Goal: Task Accomplishment & Management: Use online tool/utility

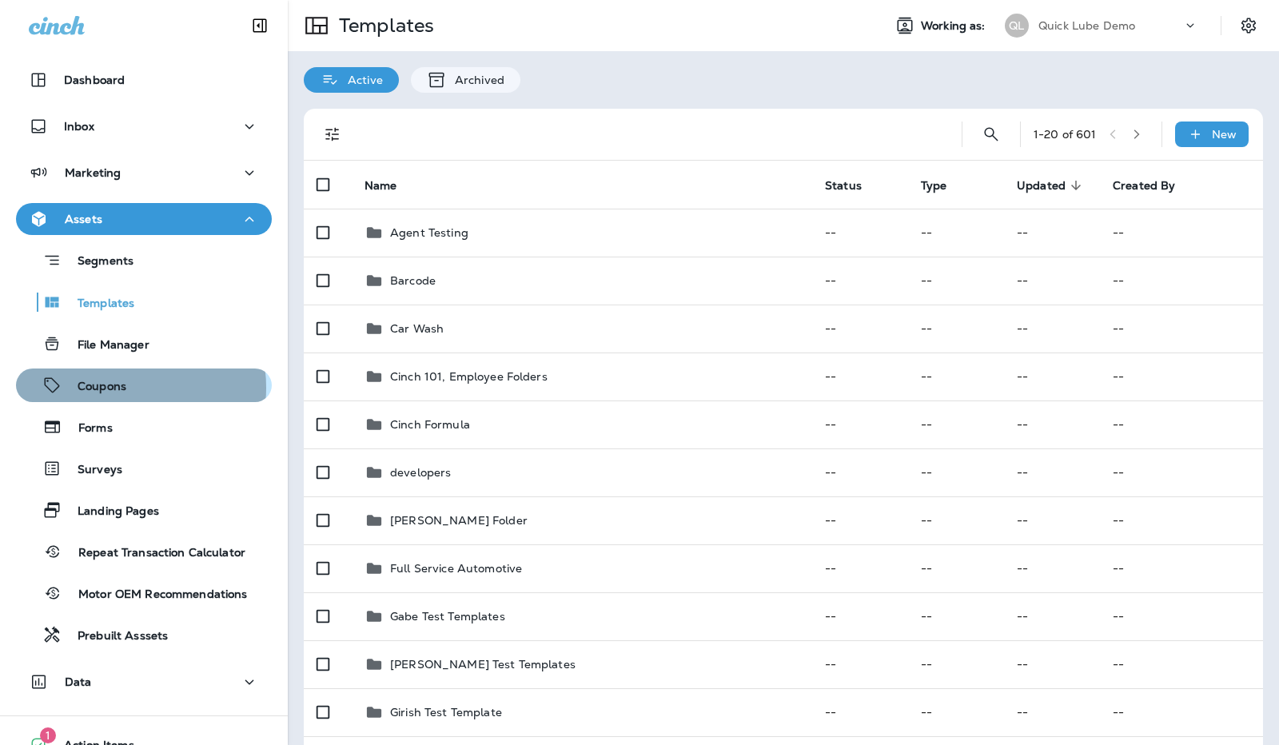
click at [119, 388] on p "Coupons" at bounding box center [94, 387] width 65 height 15
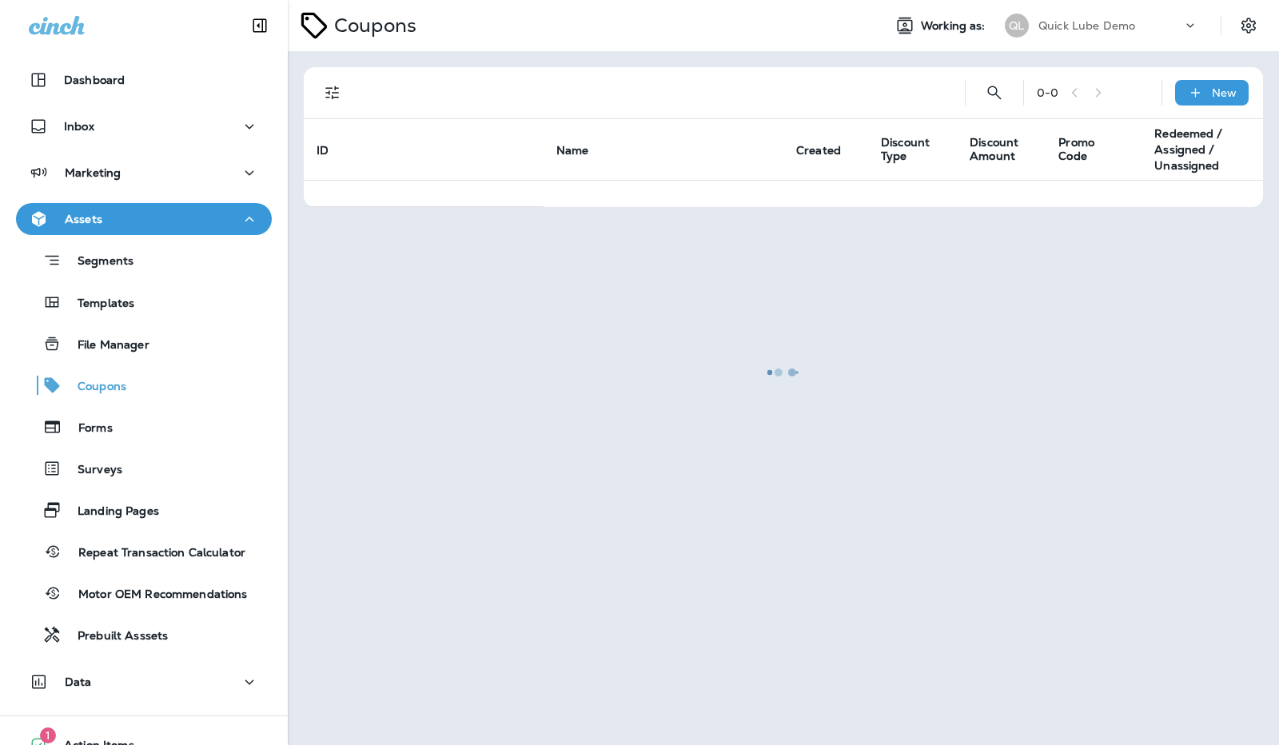
click at [1259, 34] on div at bounding box center [783, 373] width 988 height 742
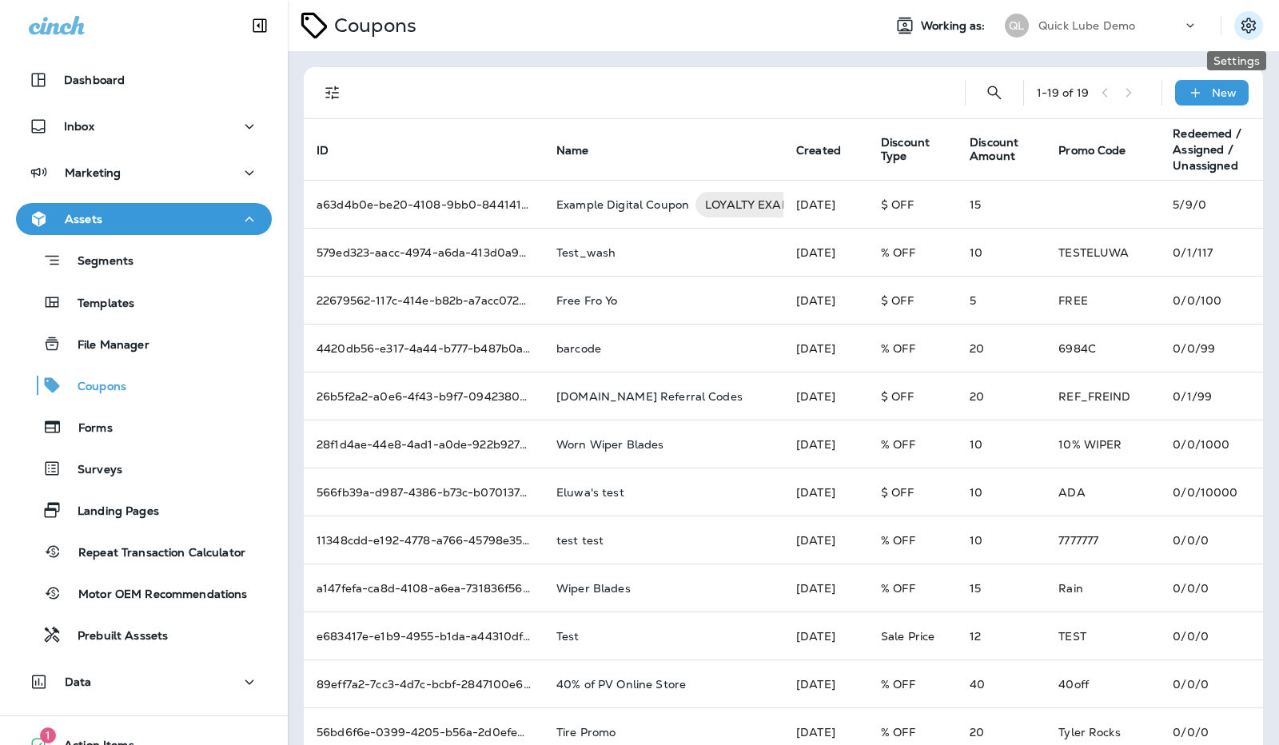
click at [1245, 25] on icon "Settings" at bounding box center [1248, 25] width 19 height 19
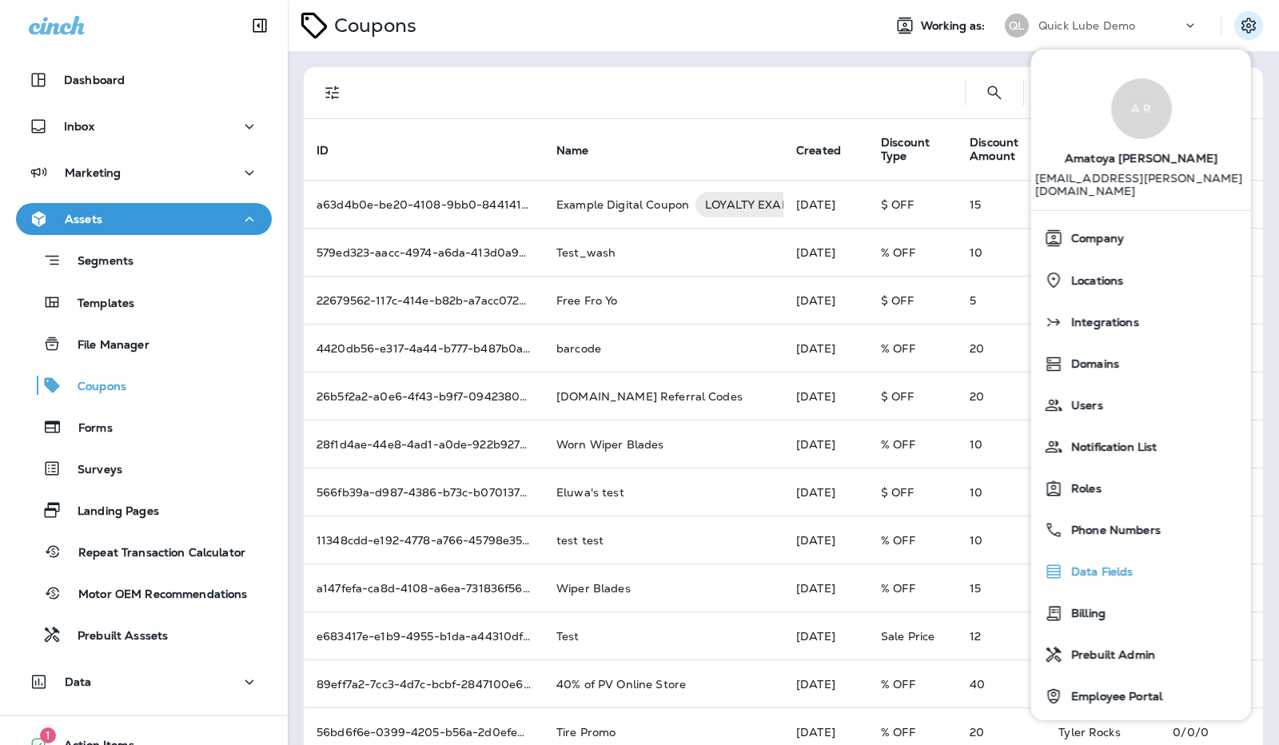
click at [1107, 567] on div "Data Fields" at bounding box center [1141, 572] width 207 height 32
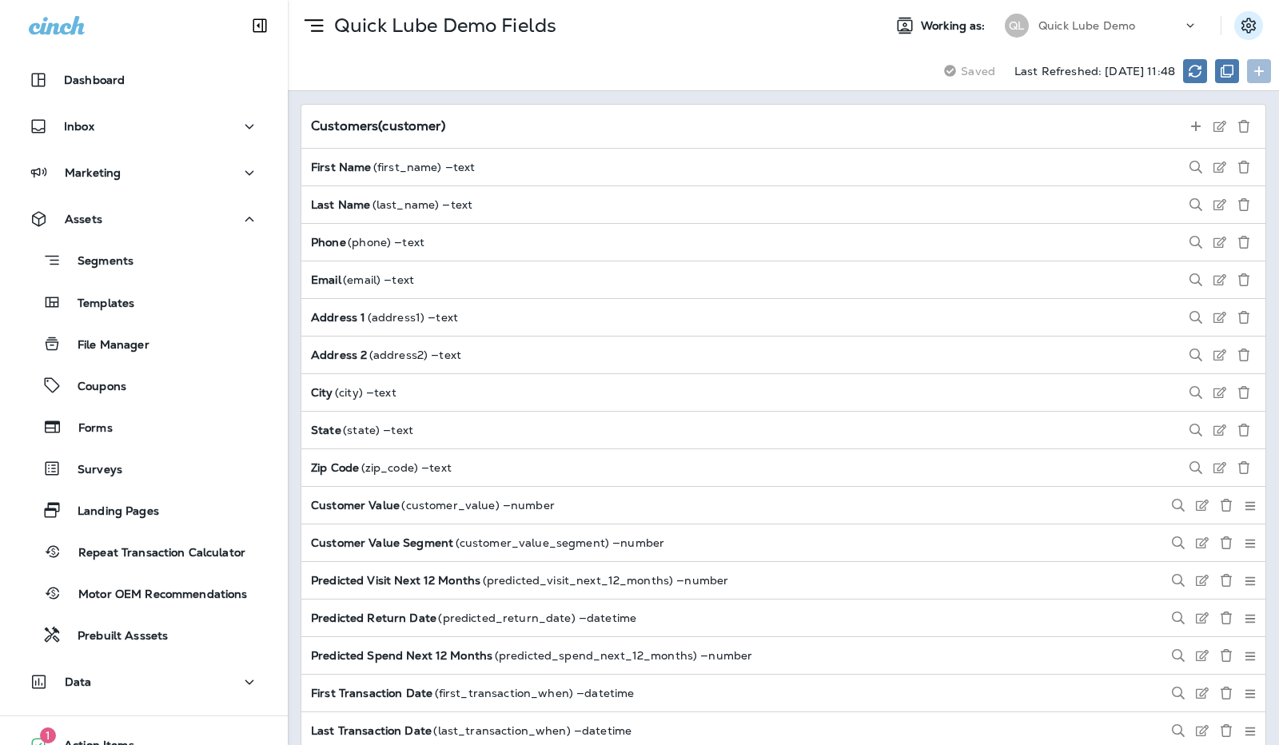
click at [1257, 23] on icon "Settings" at bounding box center [1248, 25] width 19 height 19
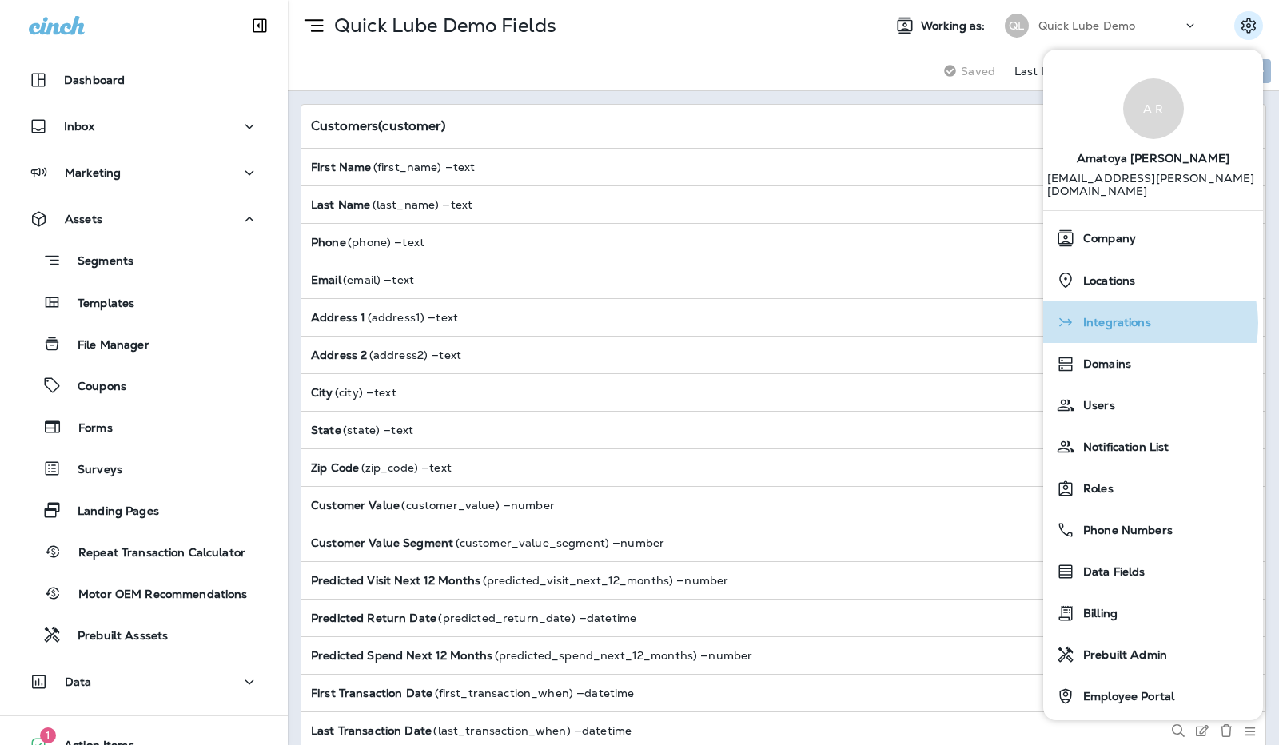
click at [1144, 316] on span "Integrations" at bounding box center [1114, 323] width 76 height 14
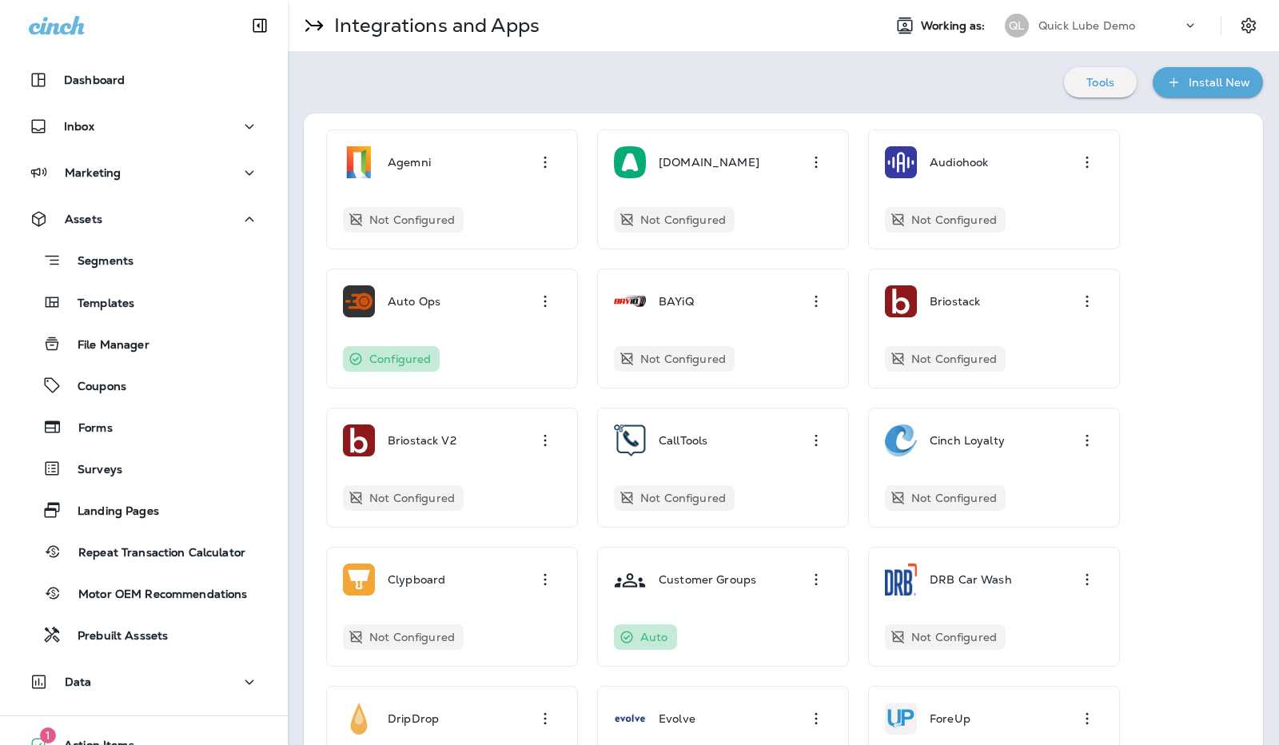
click at [1108, 86] on div "Tools" at bounding box center [1100, 82] width 47 height 21
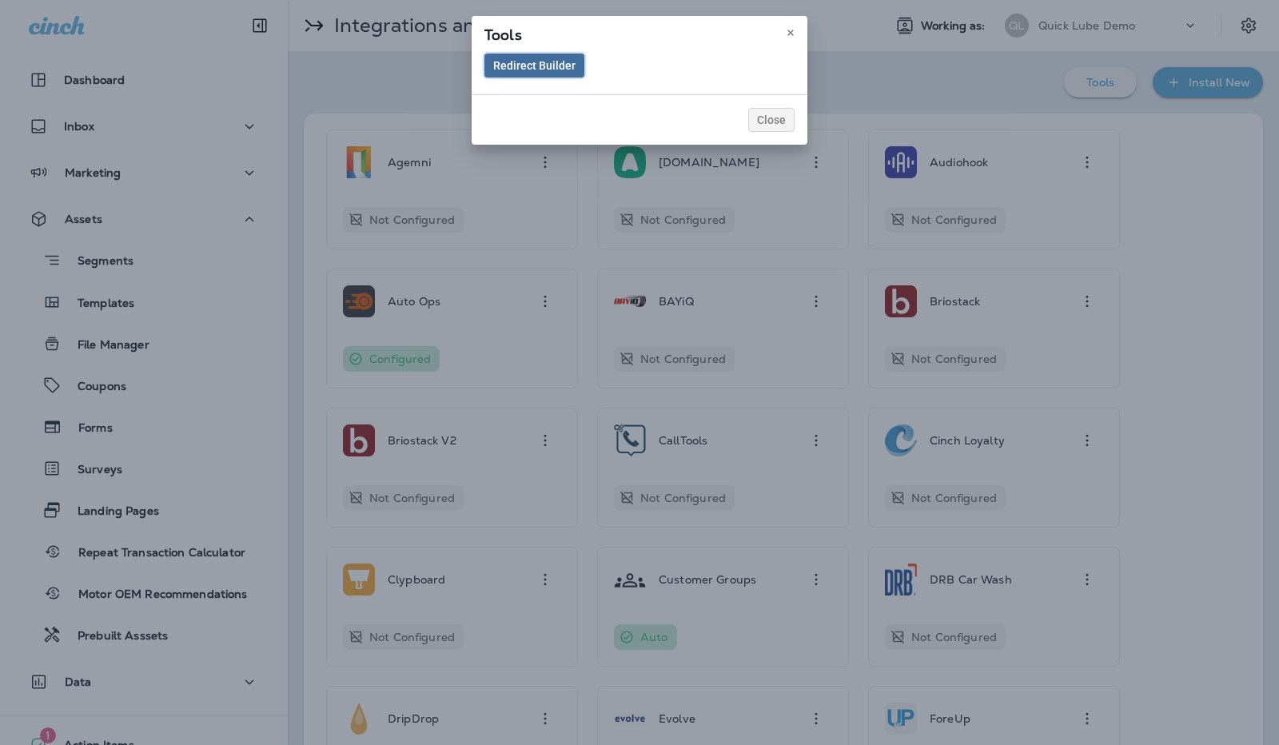
click at [560, 68] on span "Redirect Builder" at bounding box center [534, 65] width 82 height 11
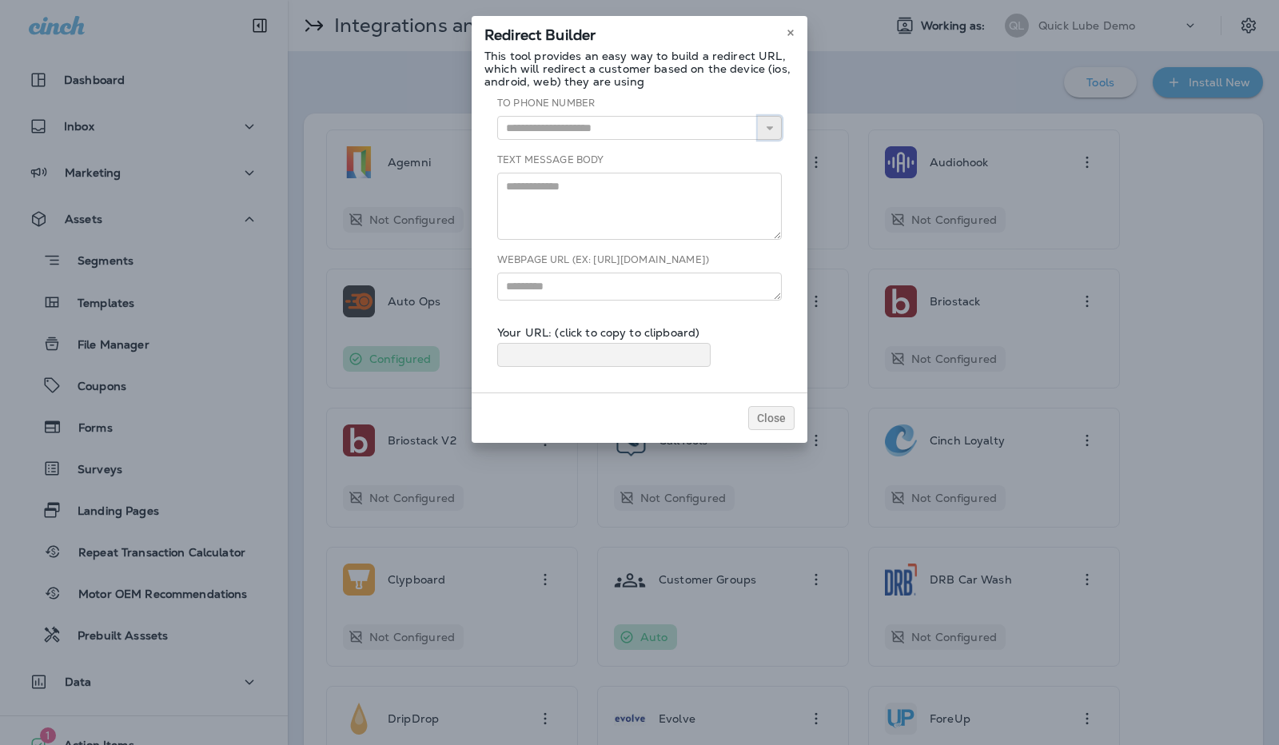
click at [771, 130] on icon "button" at bounding box center [769, 127] width 11 height 11
type input "**********"
click at [688, 143] on div "**********" at bounding box center [640, 238] width 310 height 284
click at [612, 225] on textarea at bounding box center [639, 206] width 285 height 67
type textarea "**********"
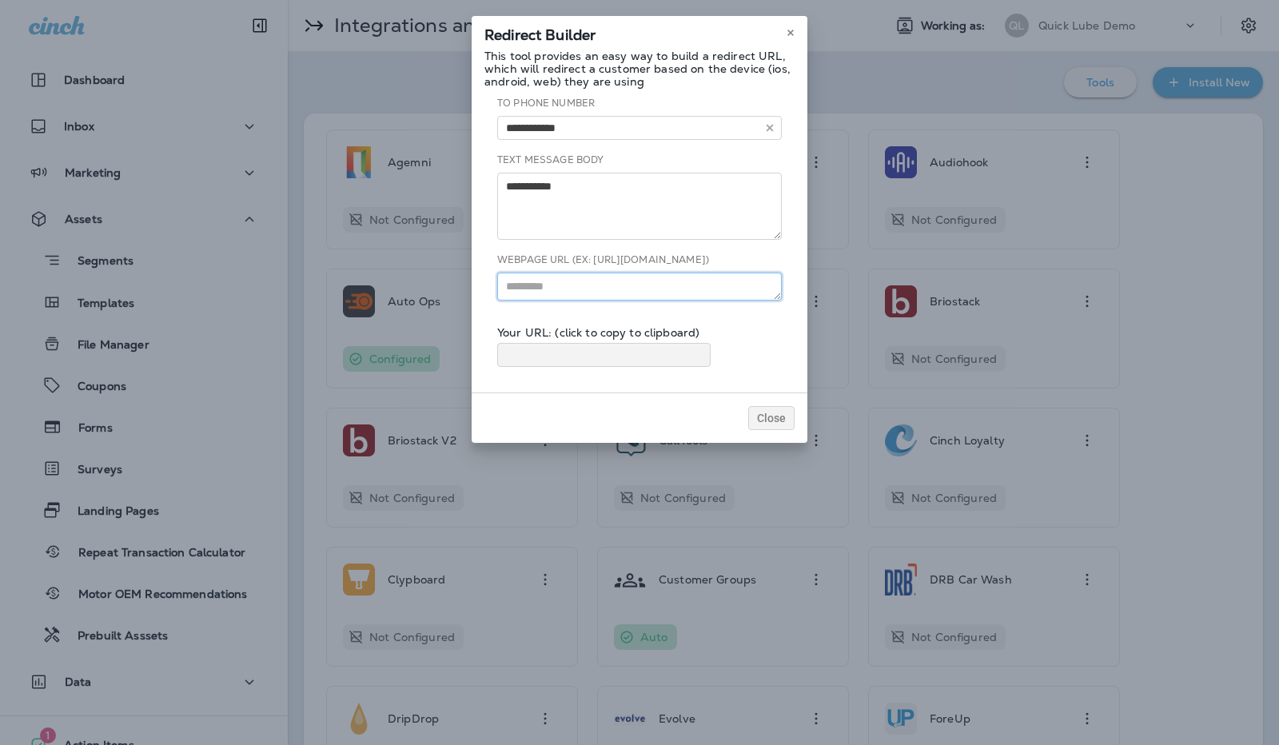
click at [665, 297] on textarea at bounding box center [639, 287] width 285 height 28
click at [792, 30] on use at bounding box center [791, 33] width 6 height 6
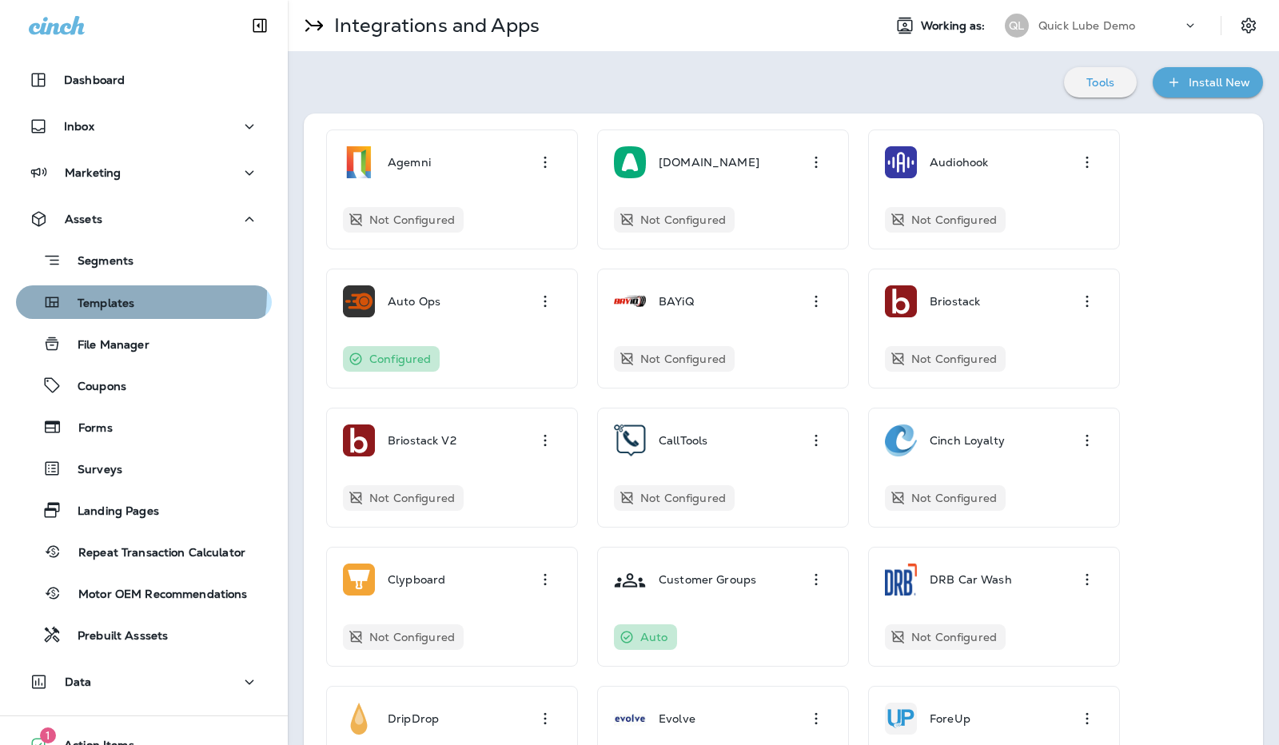
click at [120, 293] on div "Templates" at bounding box center [78, 302] width 112 height 24
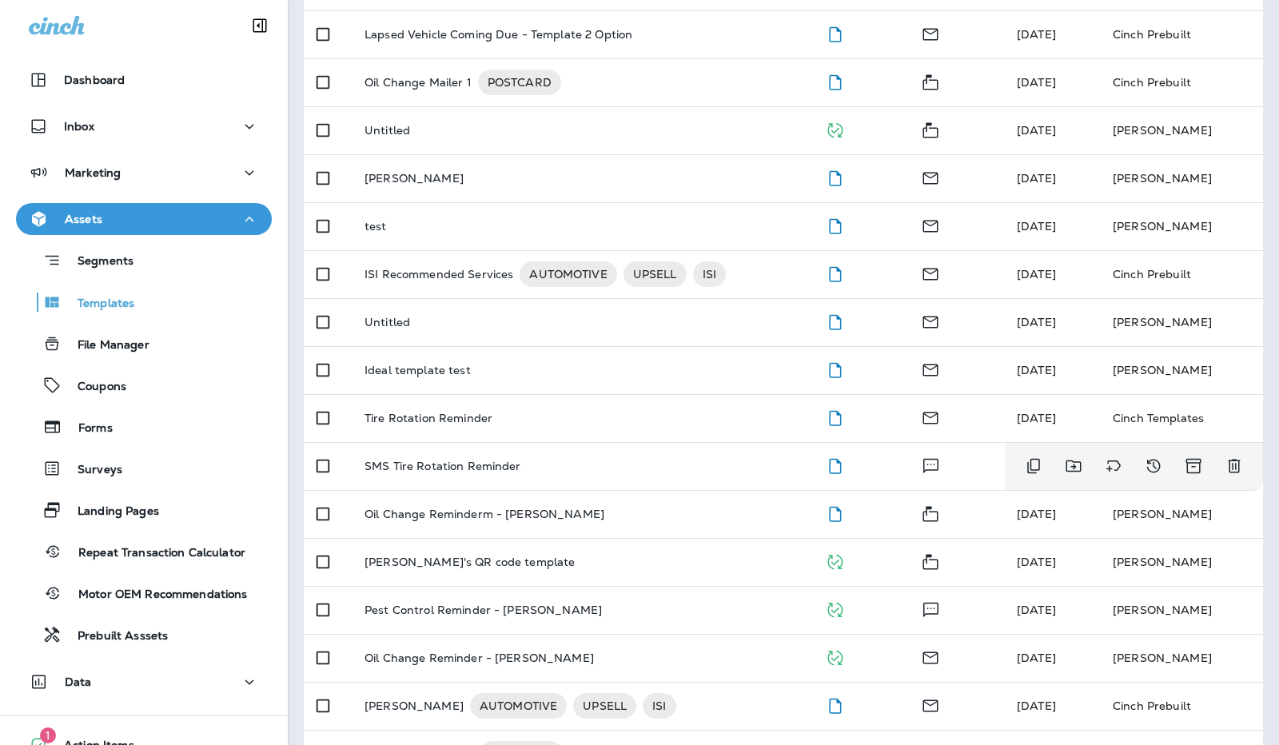
scroll to position [1351, 0]
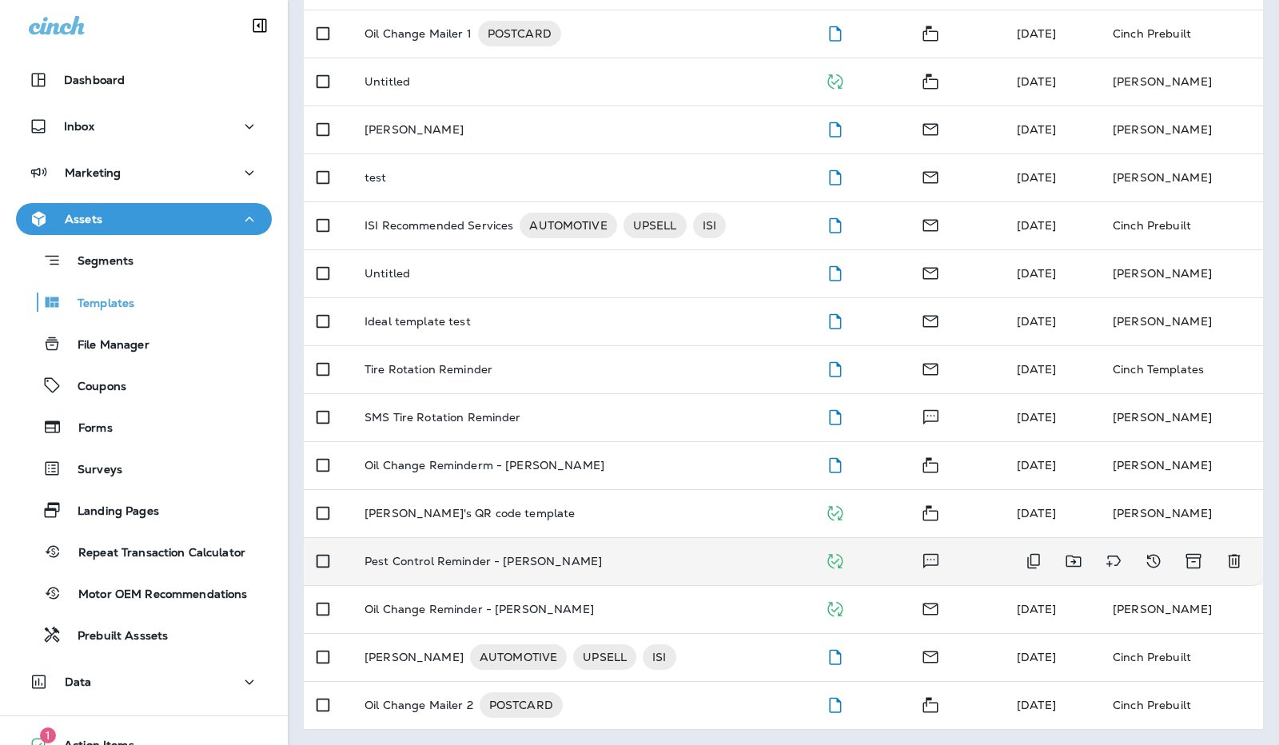
click at [494, 562] on p "Pest Control Reminder - [PERSON_NAME]" at bounding box center [484, 561] width 238 height 13
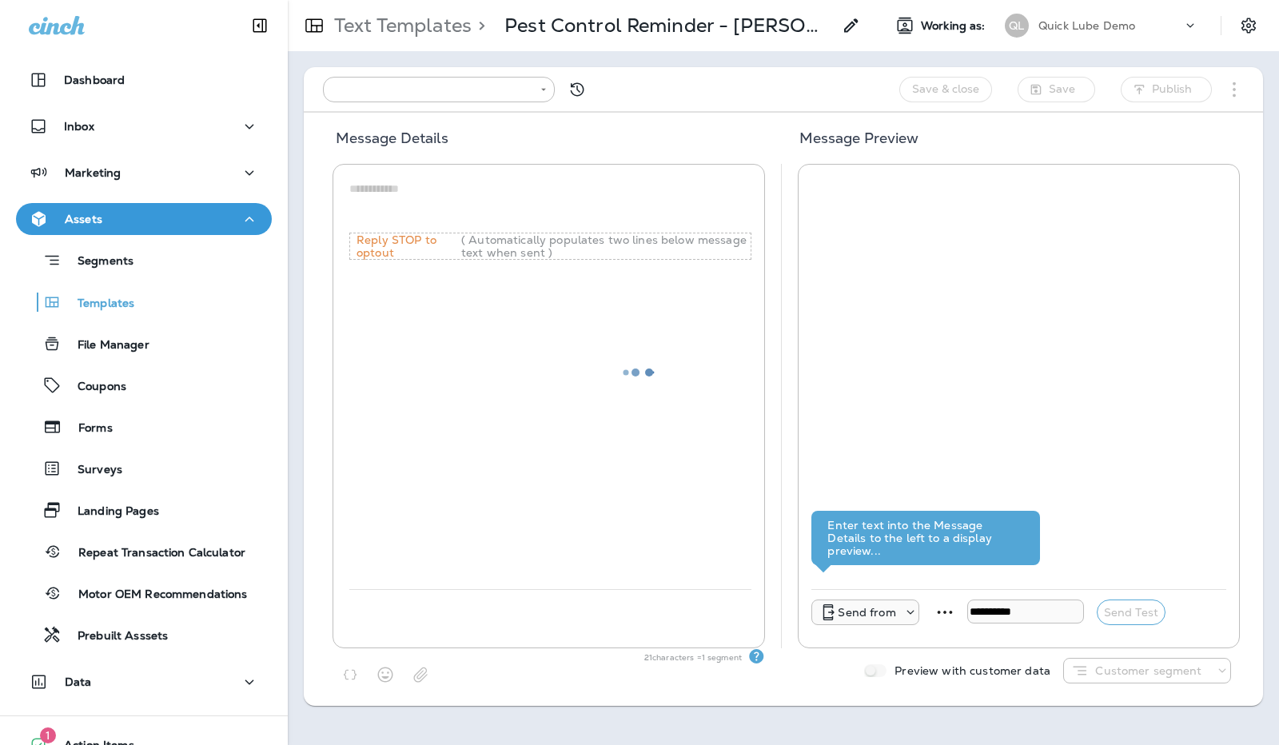
type input "**********"
type textarea "**********"
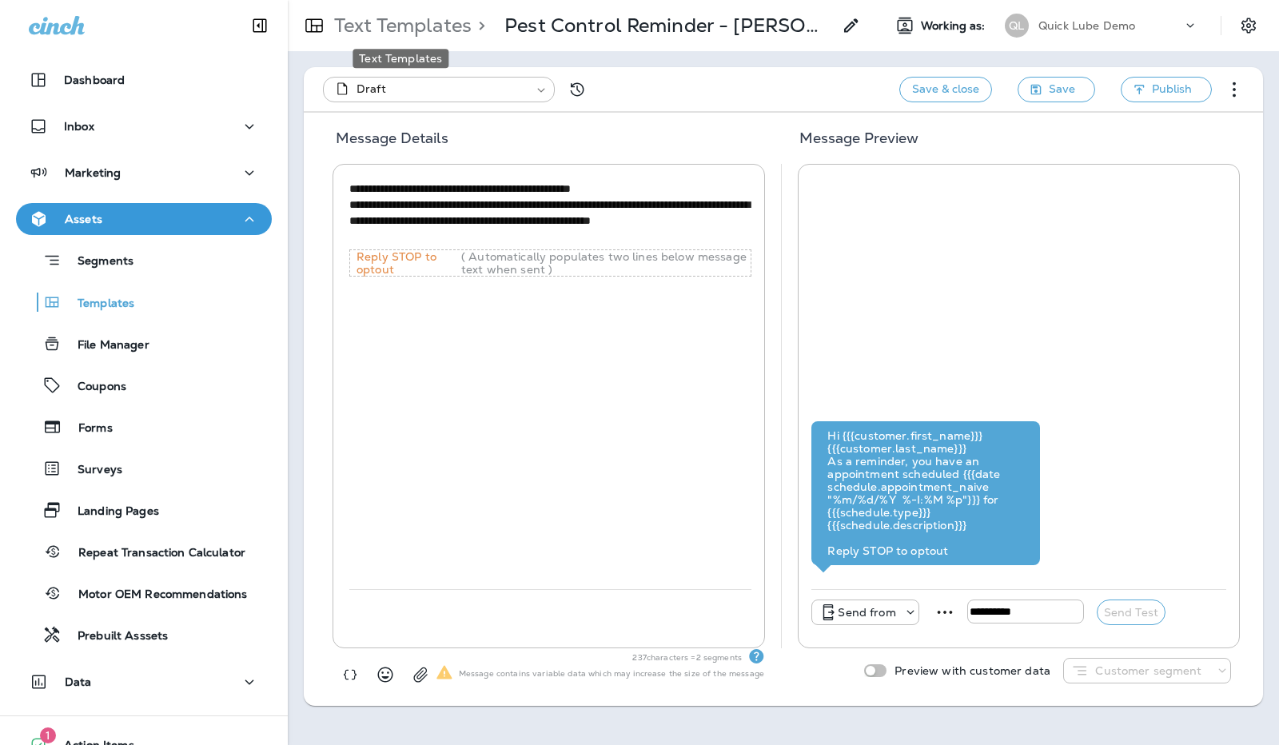
click at [405, 22] on p "Text Templates" at bounding box center [400, 26] width 144 height 24
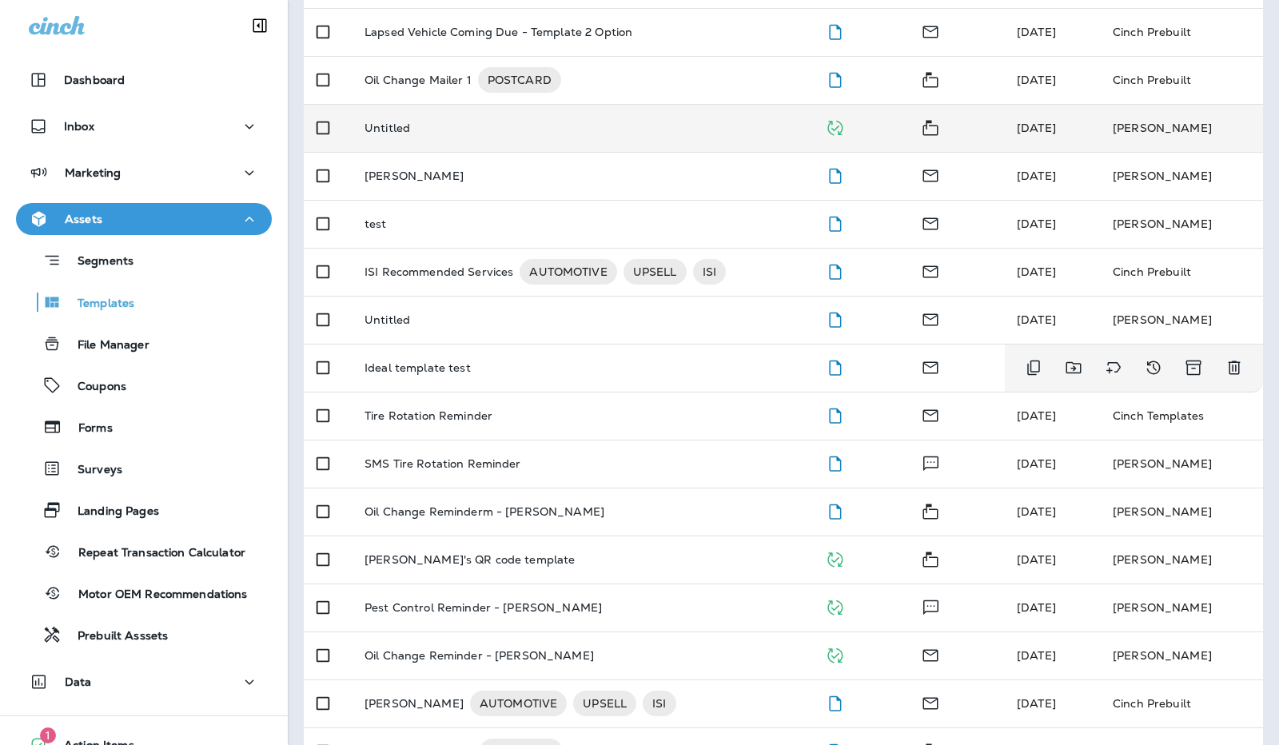
scroll to position [1351, 0]
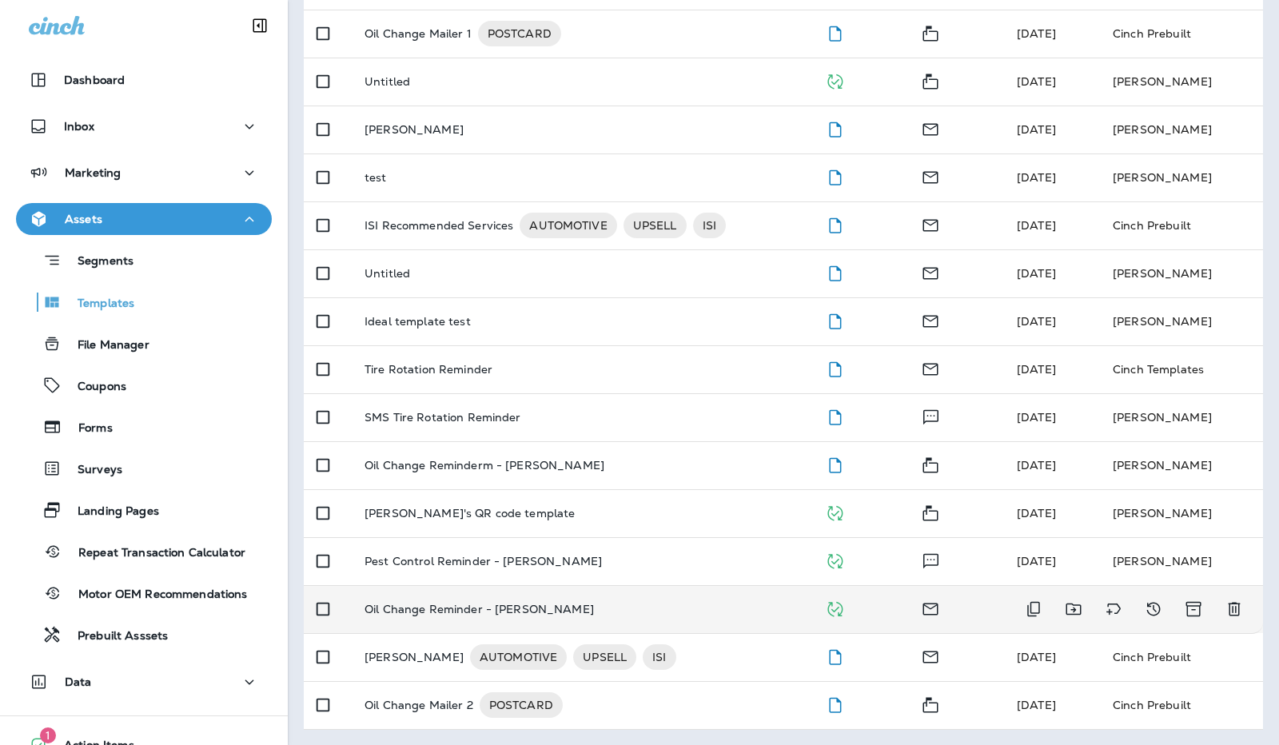
click at [465, 603] on p "Oil Change Reminder - [PERSON_NAME]" at bounding box center [480, 609] width 230 height 13
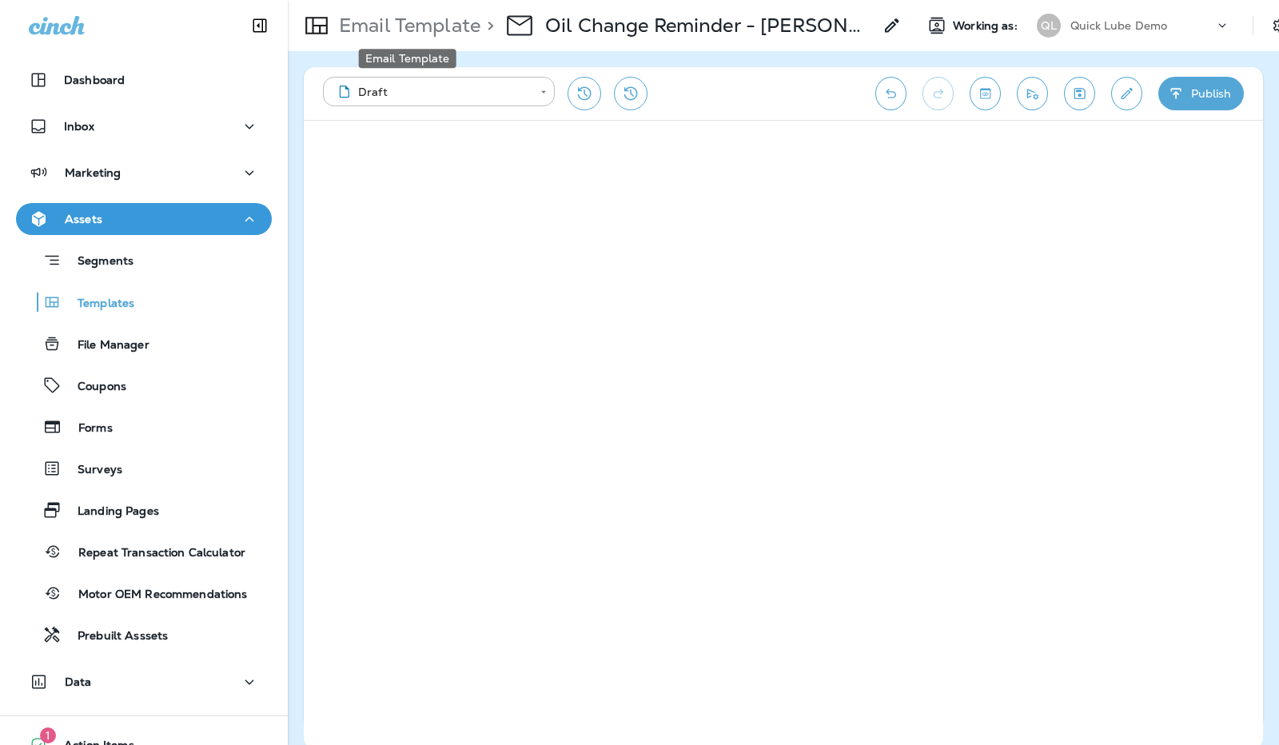
click at [397, 25] on p "Email Template" at bounding box center [407, 26] width 148 height 24
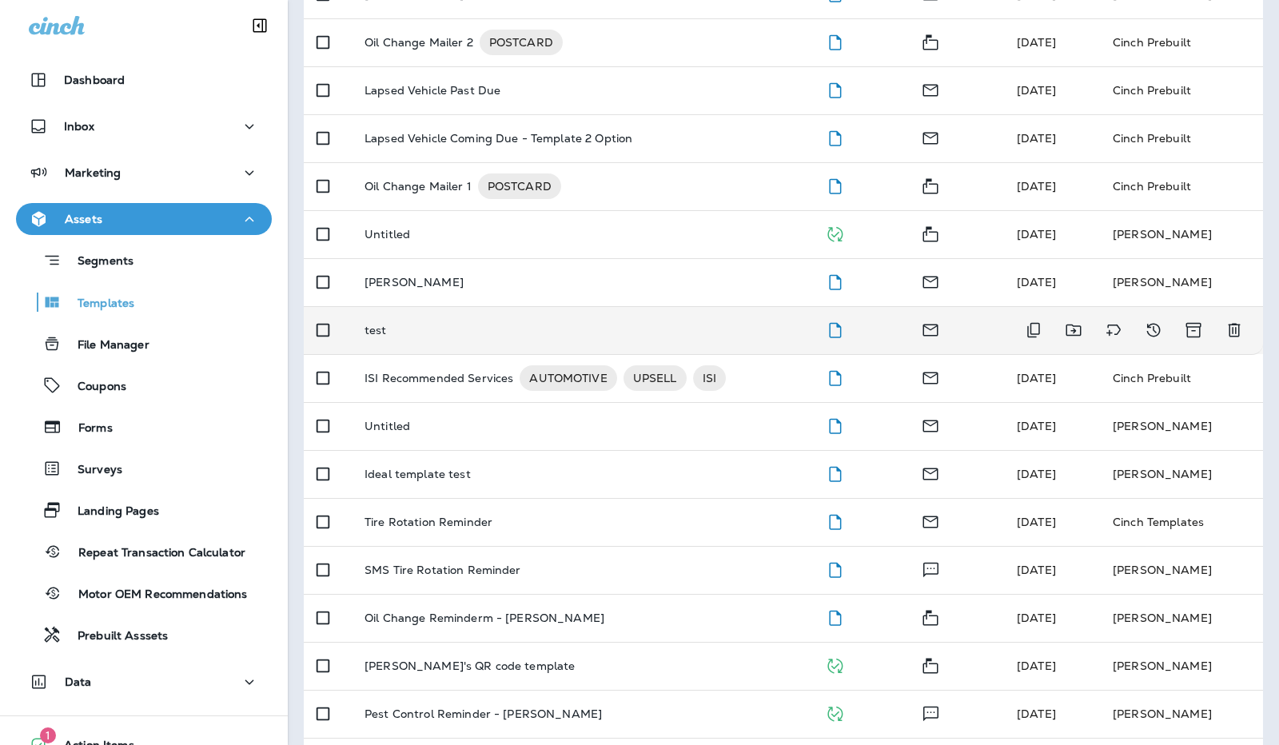
scroll to position [1351, 0]
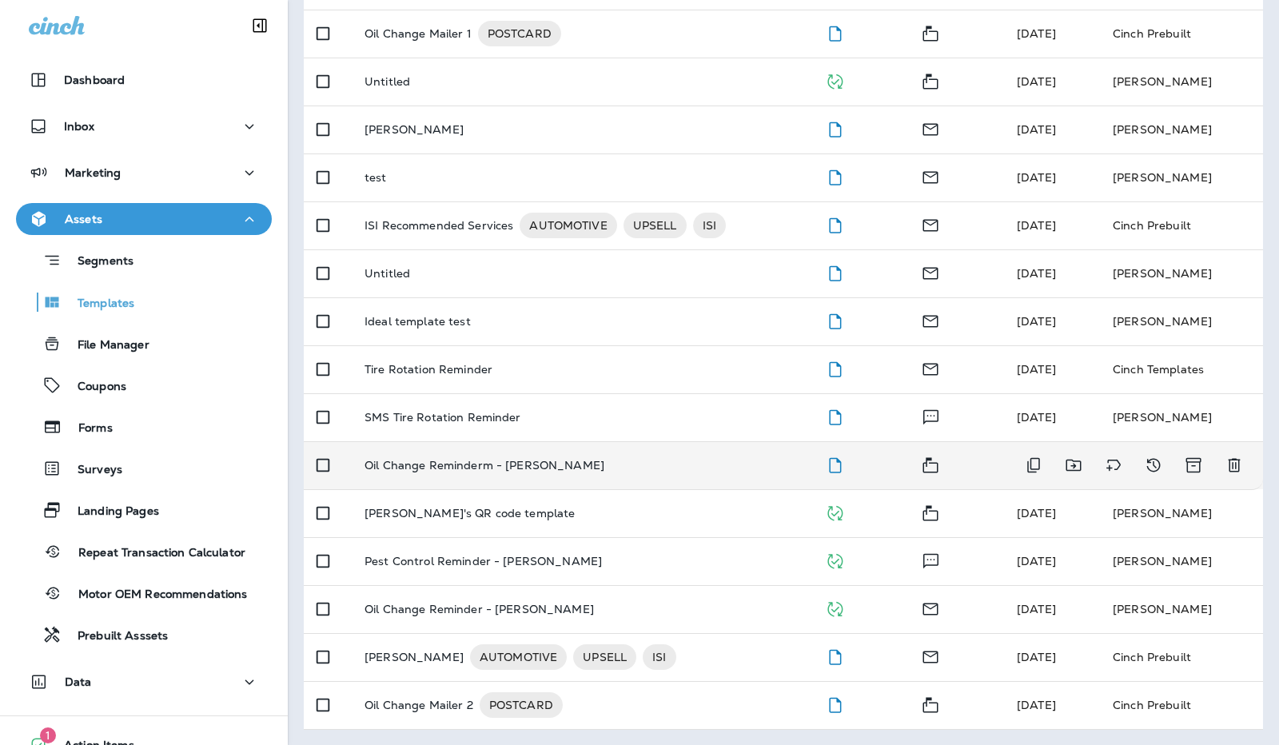
click at [511, 464] on p "Oil Change Reminderm - [PERSON_NAME]" at bounding box center [485, 465] width 240 height 13
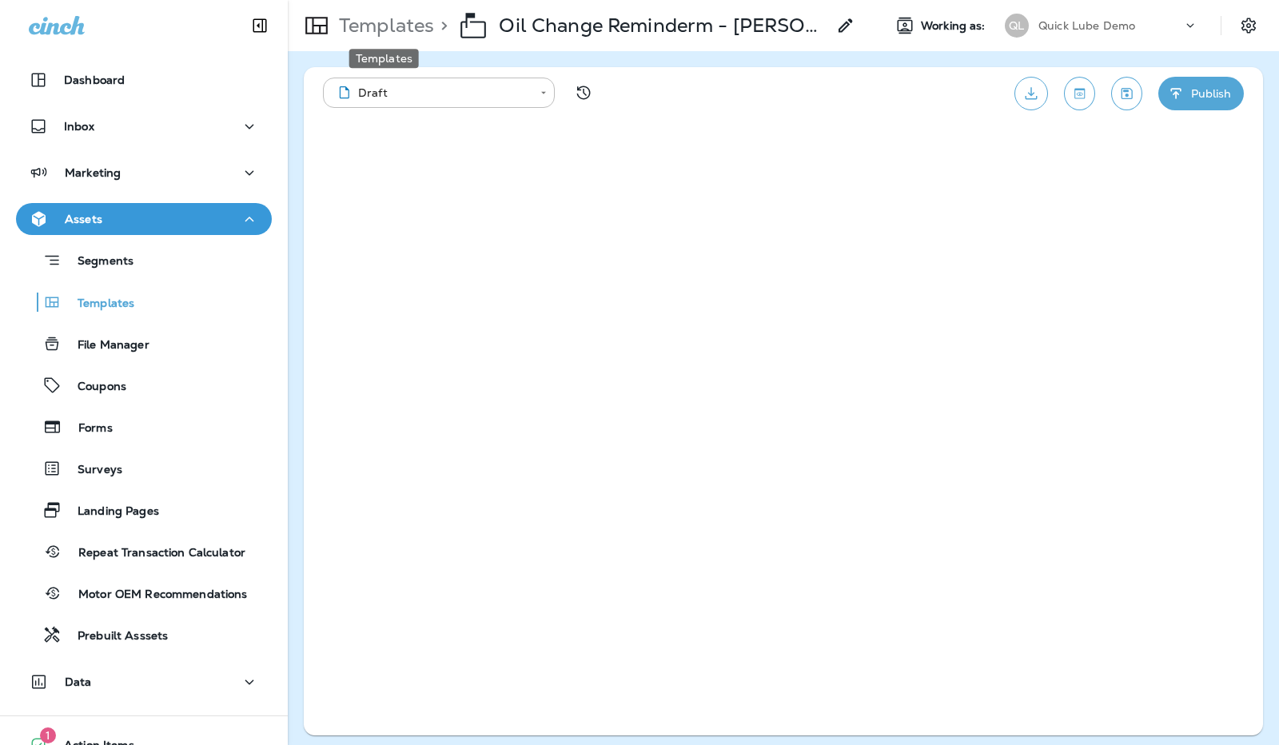
click at [405, 24] on p "Templates" at bounding box center [384, 26] width 102 height 24
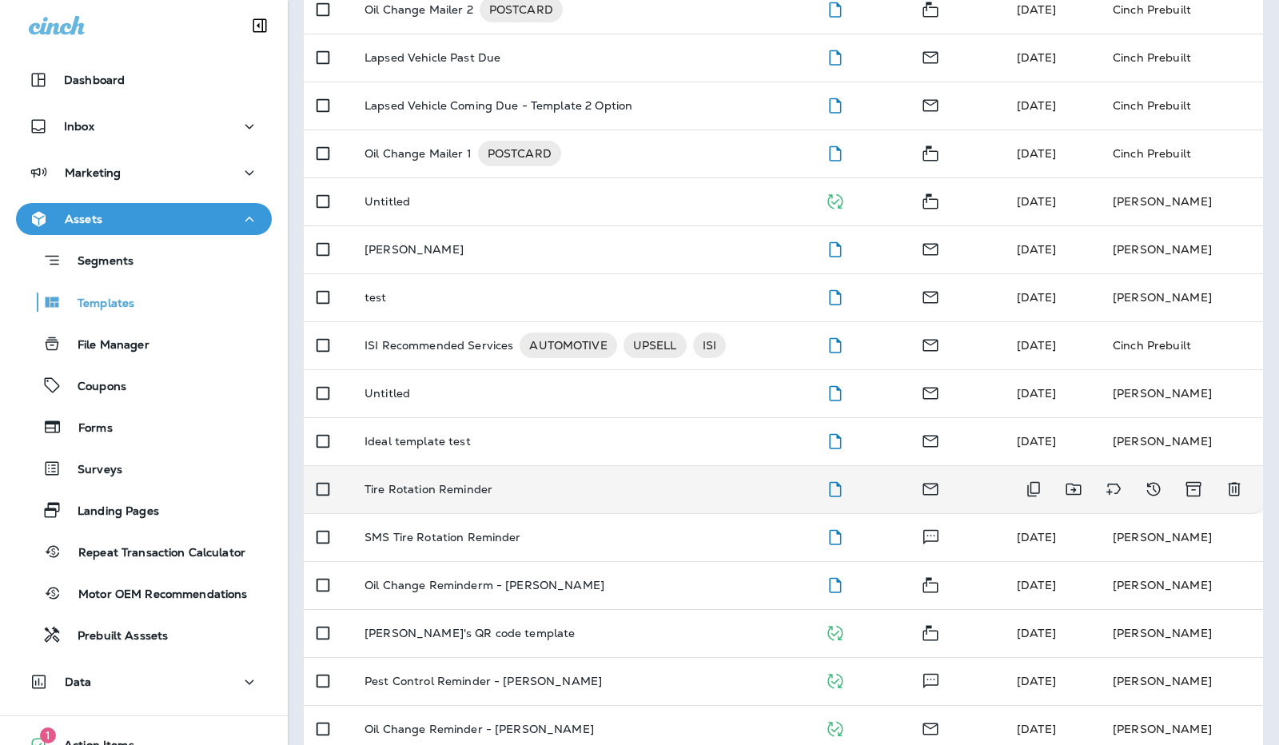
scroll to position [1351, 0]
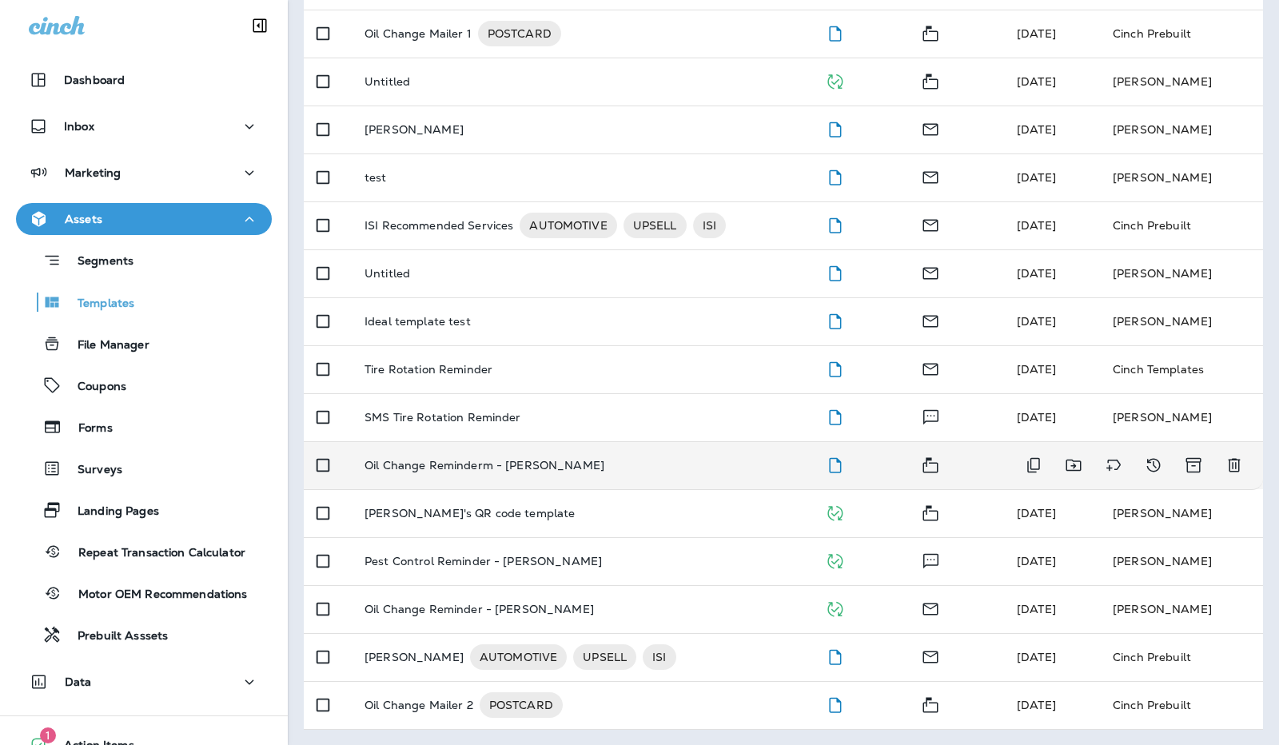
click at [477, 464] on p "Oil Change Reminderm - [PERSON_NAME]" at bounding box center [485, 465] width 240 height 13
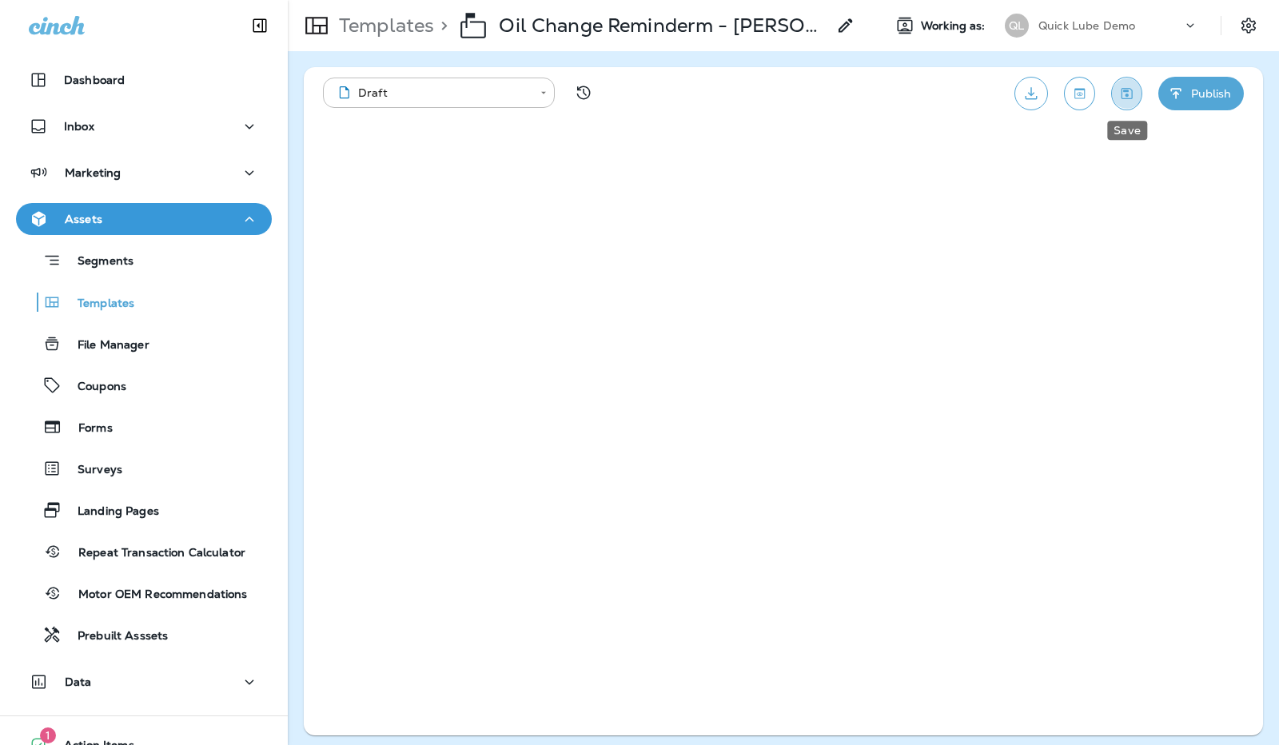
click at [1128, 94] on icon "Save" at bounding box center [1127, 93] width 11 height 11
click at [1259, 19] on button "Settings" at bounding box center [1249, 25] width 29 height 29
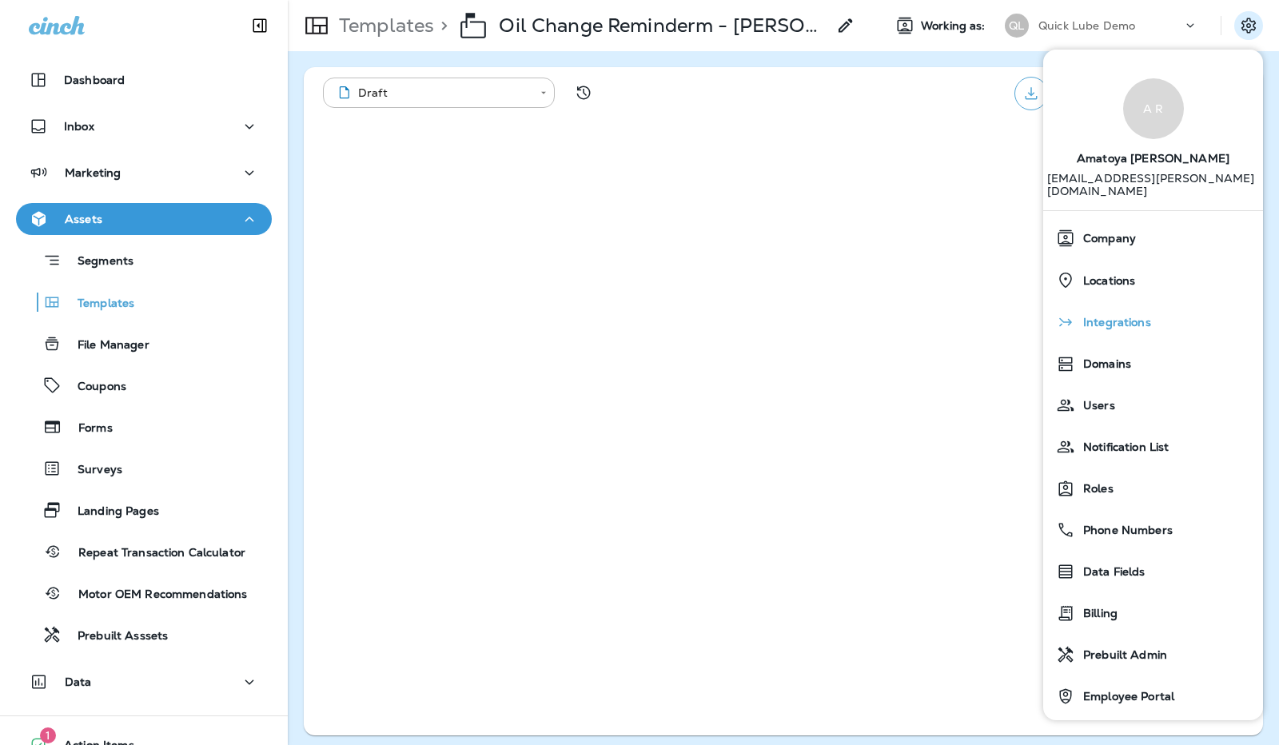
click at [1105, 322] on div "Integrations" at bounding box center [1153, 322] width 207 height 32
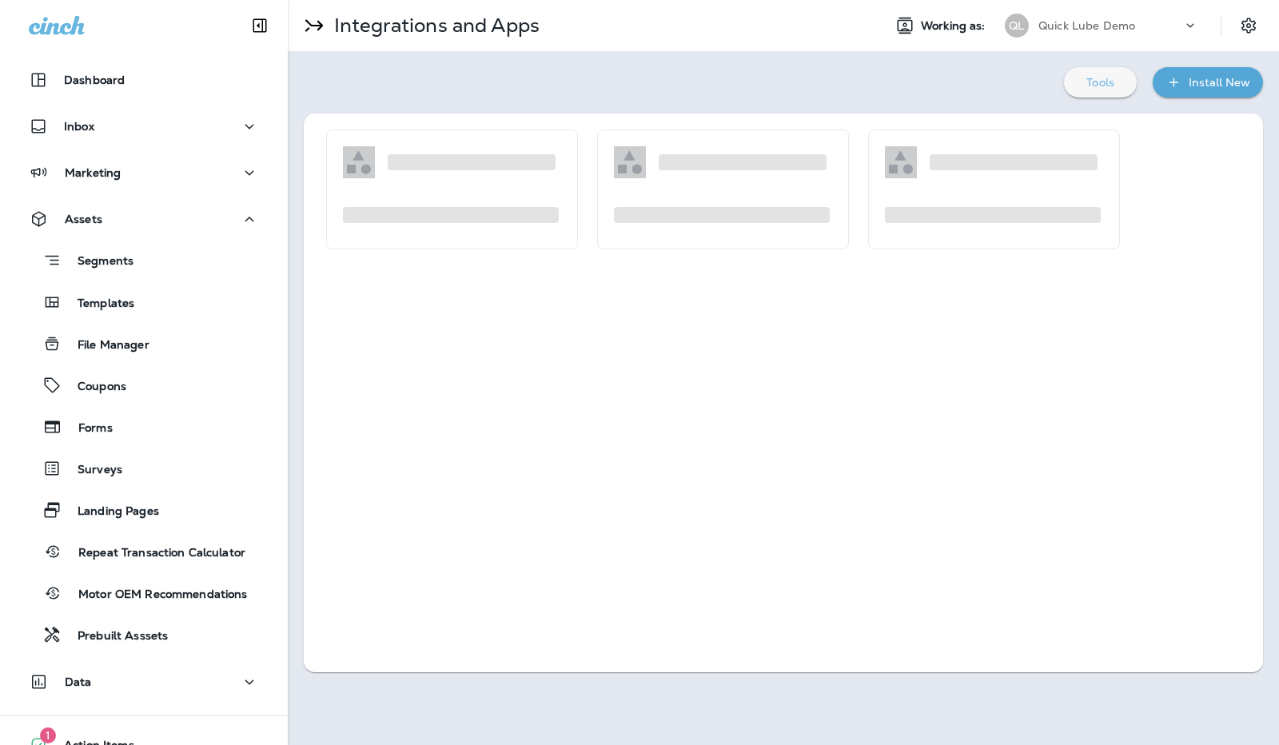
click at [1120, 82] on div "Tools" at bounding box center [1100, 82] width 47 height 21
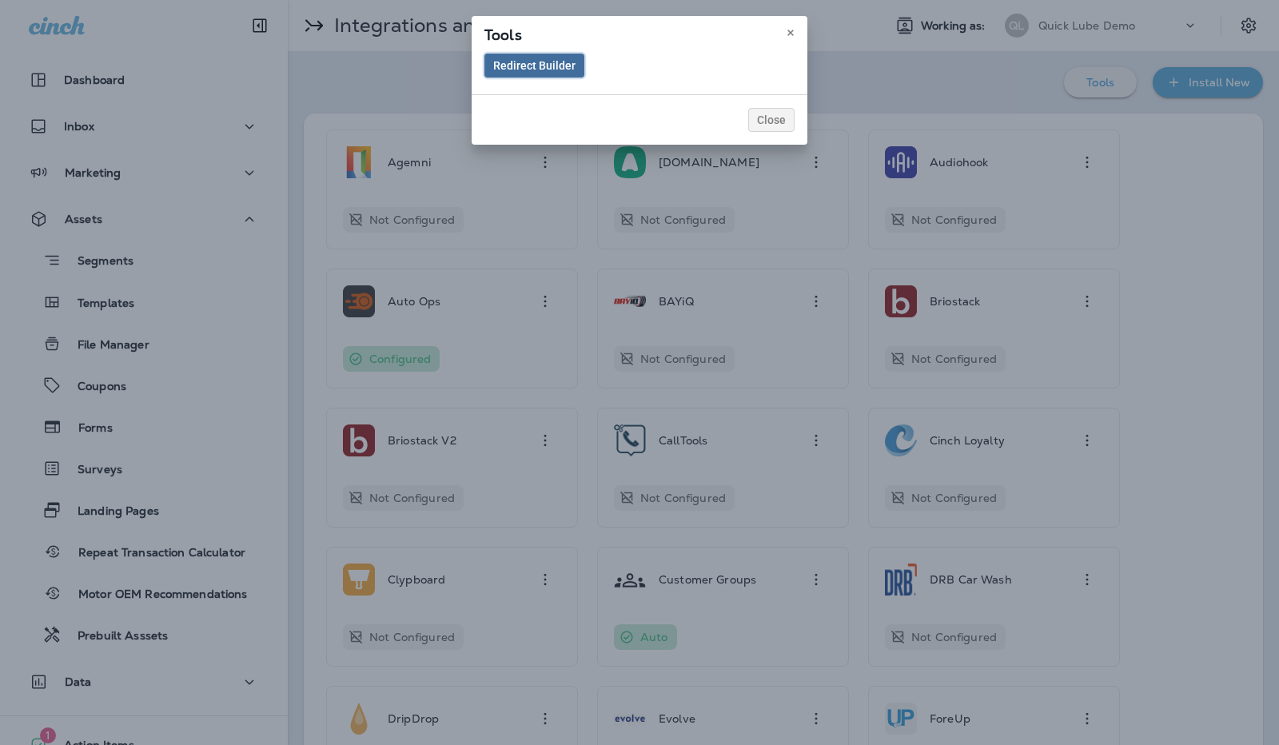
click at [563, 62] on span "Redirect Builder" at bounding box center [534, 65] width 82 height 11
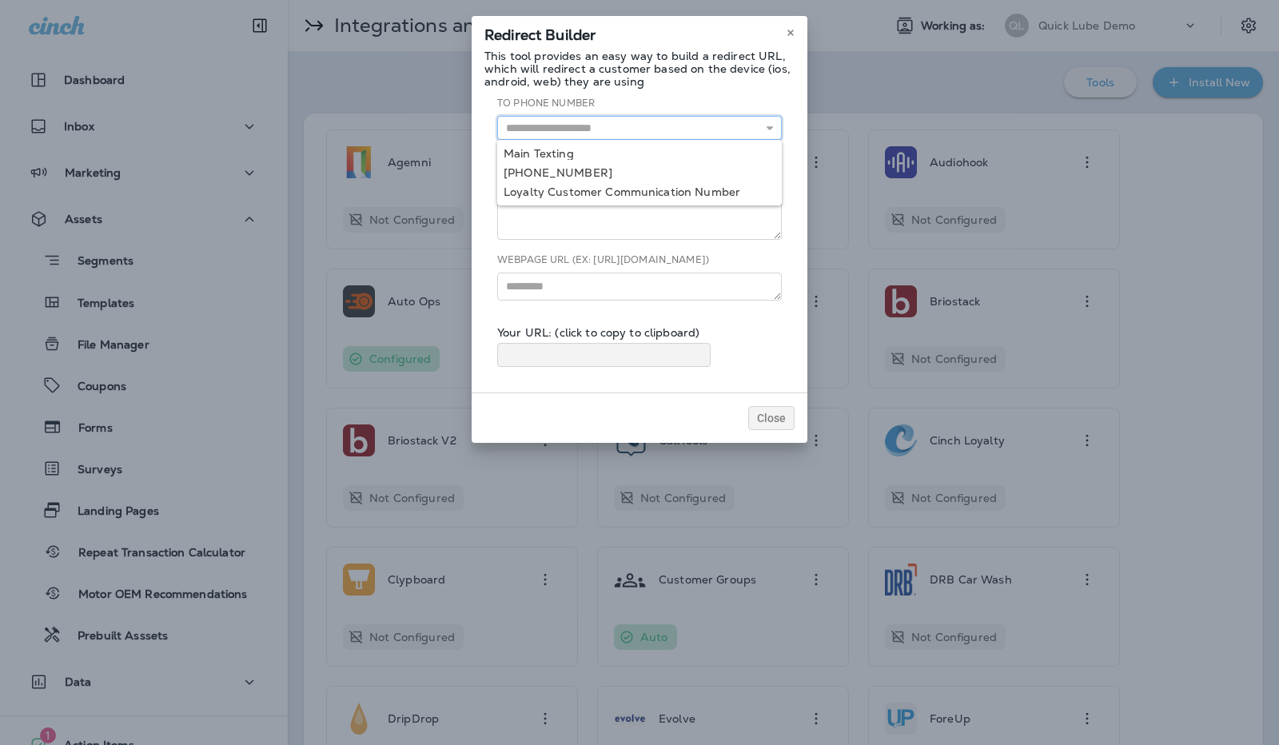
click at [667, 129] on input "text" at bounding box center [639, 128] width 285 height 24
click at [717, 89] on div "This tool provides an easy way to build a redirect URL, which will redirect a c…" at bounding box center [640, 215] width 310 height 330
click at [696, 124] on input "text" at bounding box center [639, 128] width 285 height 24
type input "***"
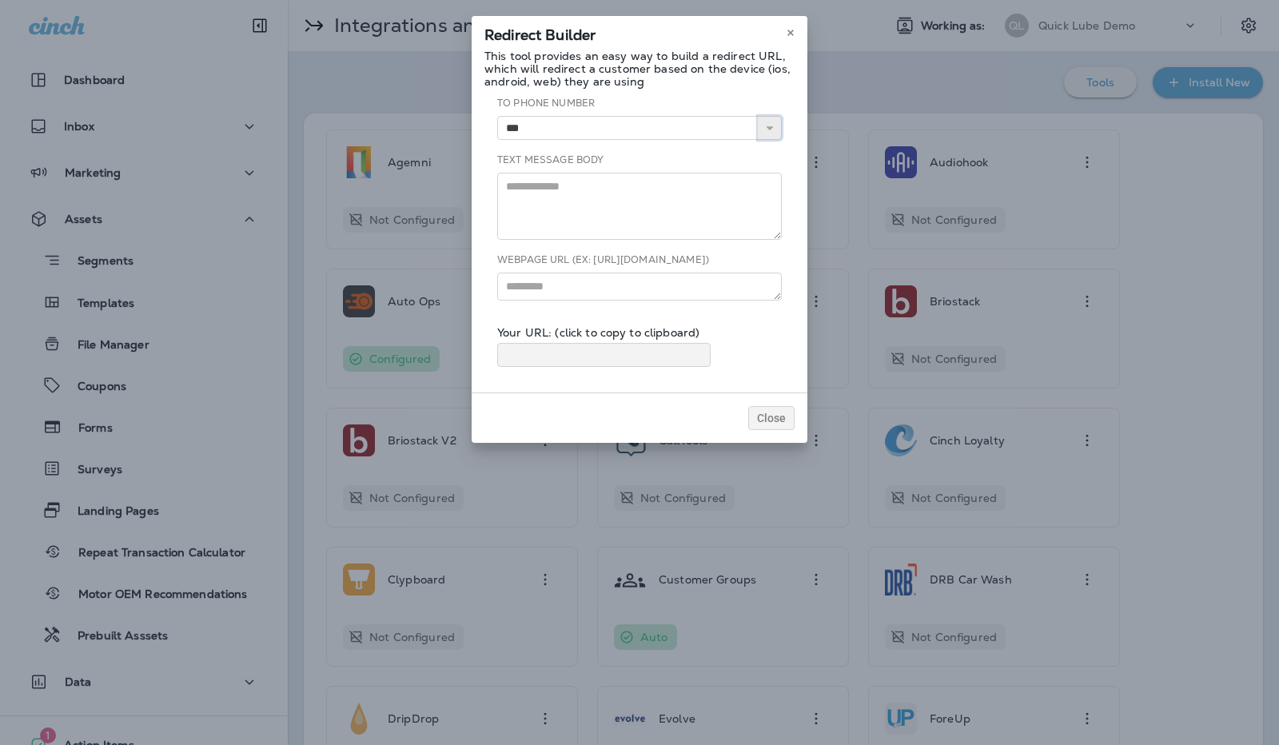
click at [772, 137] on button "button" at bounding box center [770, 128] width 24 height 24
click at [769, 189] on textarea at bounding box center [639, 206] width 285 height 67
click at [693, 130] on input "***" at bounding box center [639, 128] width 285 height 24
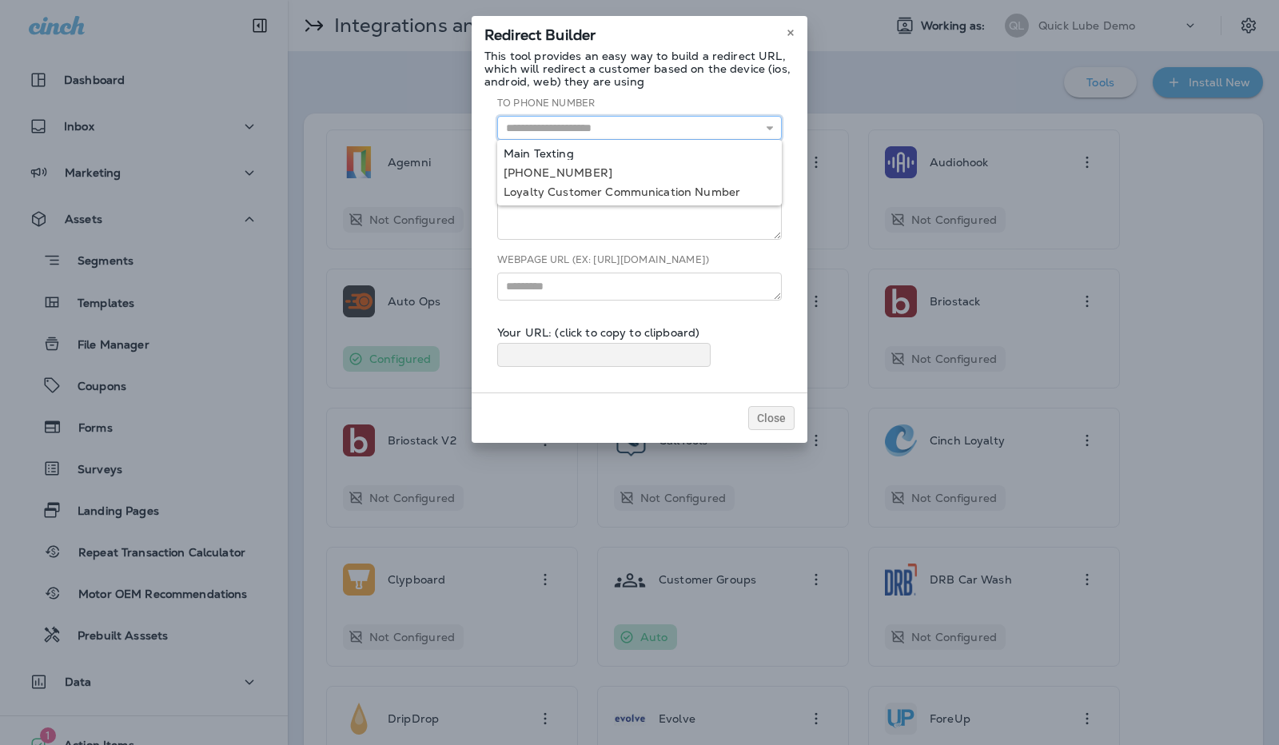
type input "**********"
click at [664, 151] on div "**********" at bounding box center [640, 238] width 310 height 284
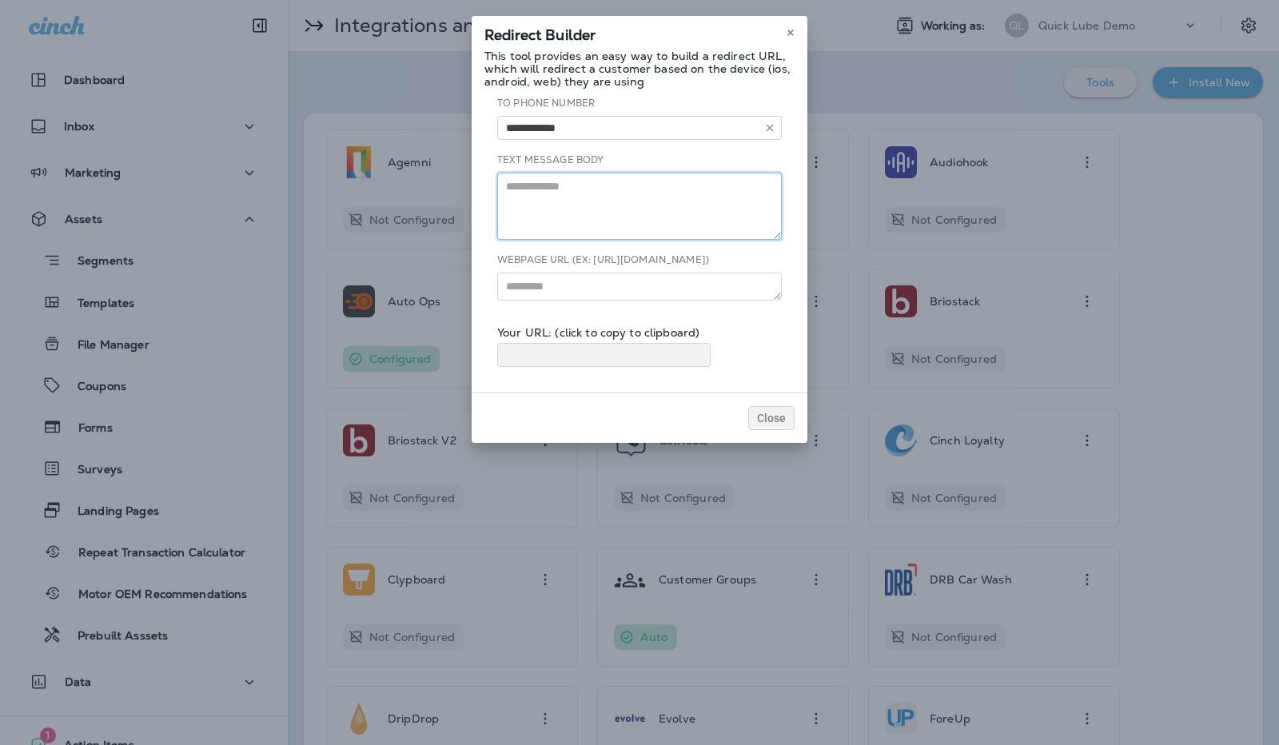
click at [701, 217] on textarea at bounding box center [639, 206] width 285 height 67
type textarea "*"
type textarea "**********"
click at [758, 326] on div "Your URL: (click to copy to clipboard)" at bounding box center [639, 346] width 285 height 41
click at [776, 417] on span "Close" at bounding box center [771, 418] width 29 height 11
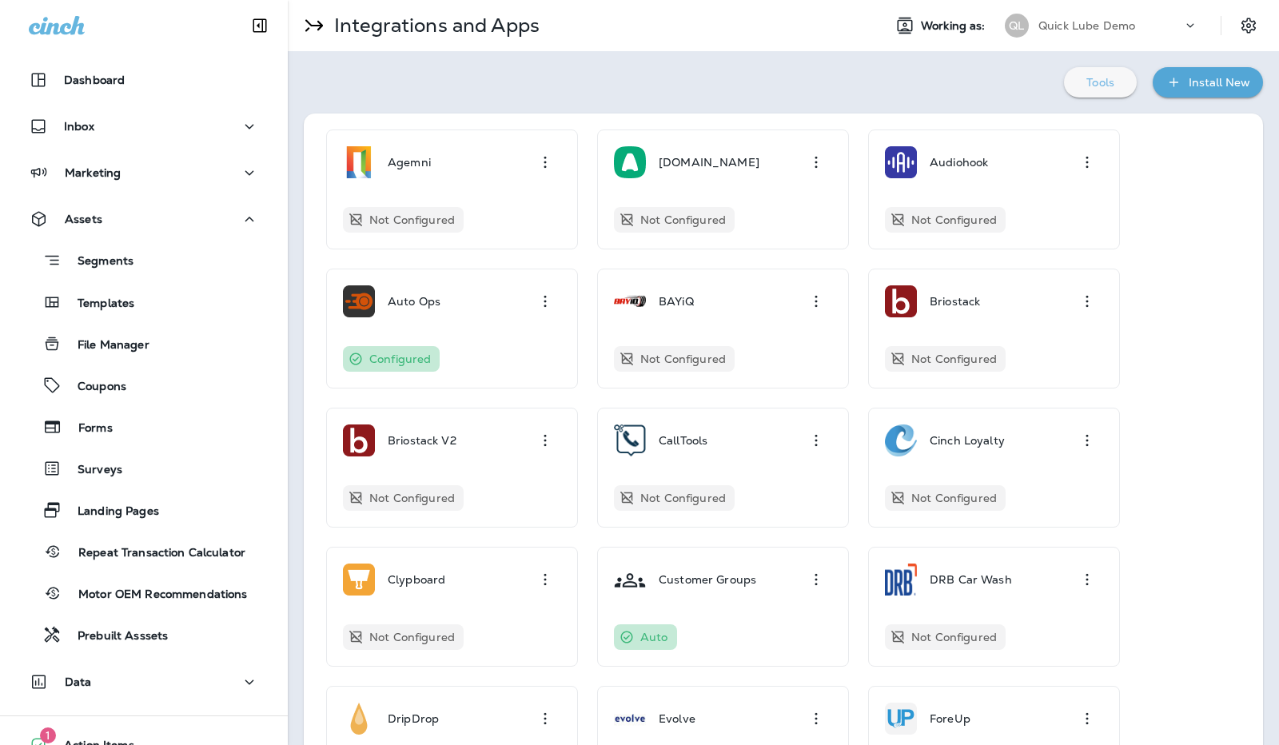
click at [1094, 72] on div "Tools" at bounding box center [1100, 82] width 47 height 21
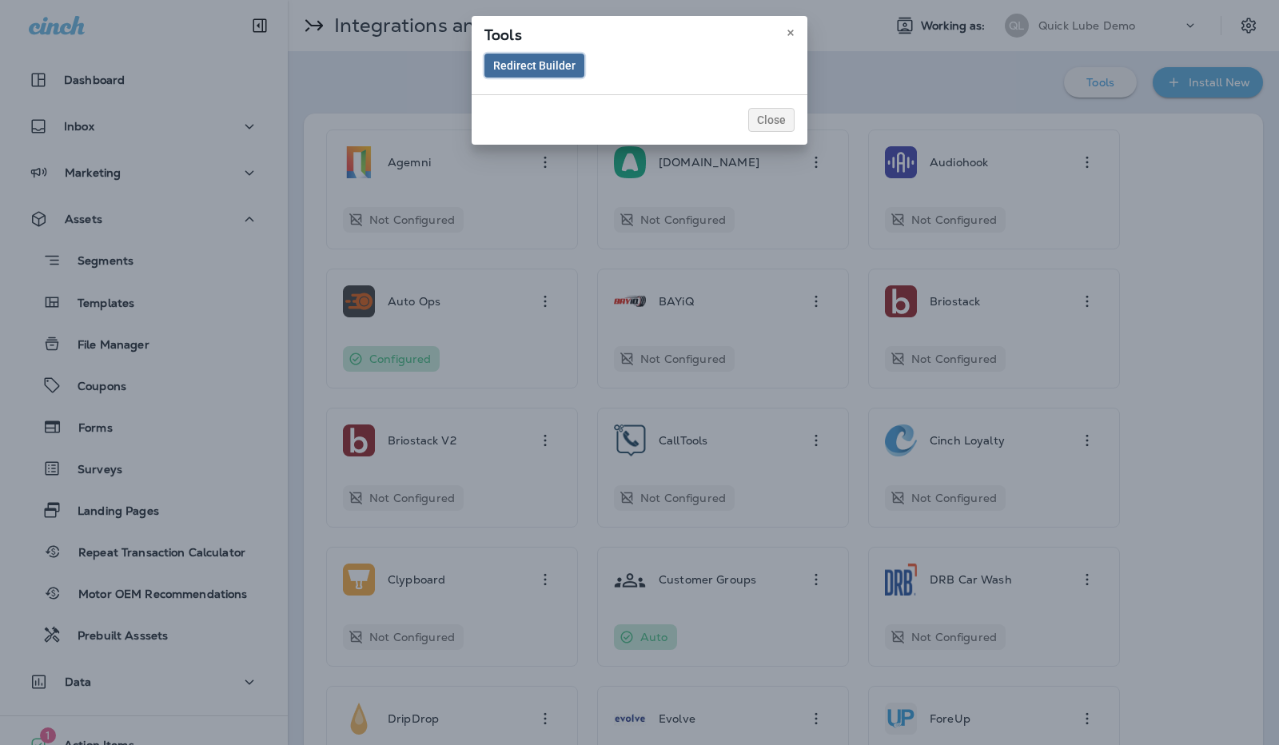
click at [558, 73] on button "Redirect Builder" at bounding box center [535, 66] width 100 height 24
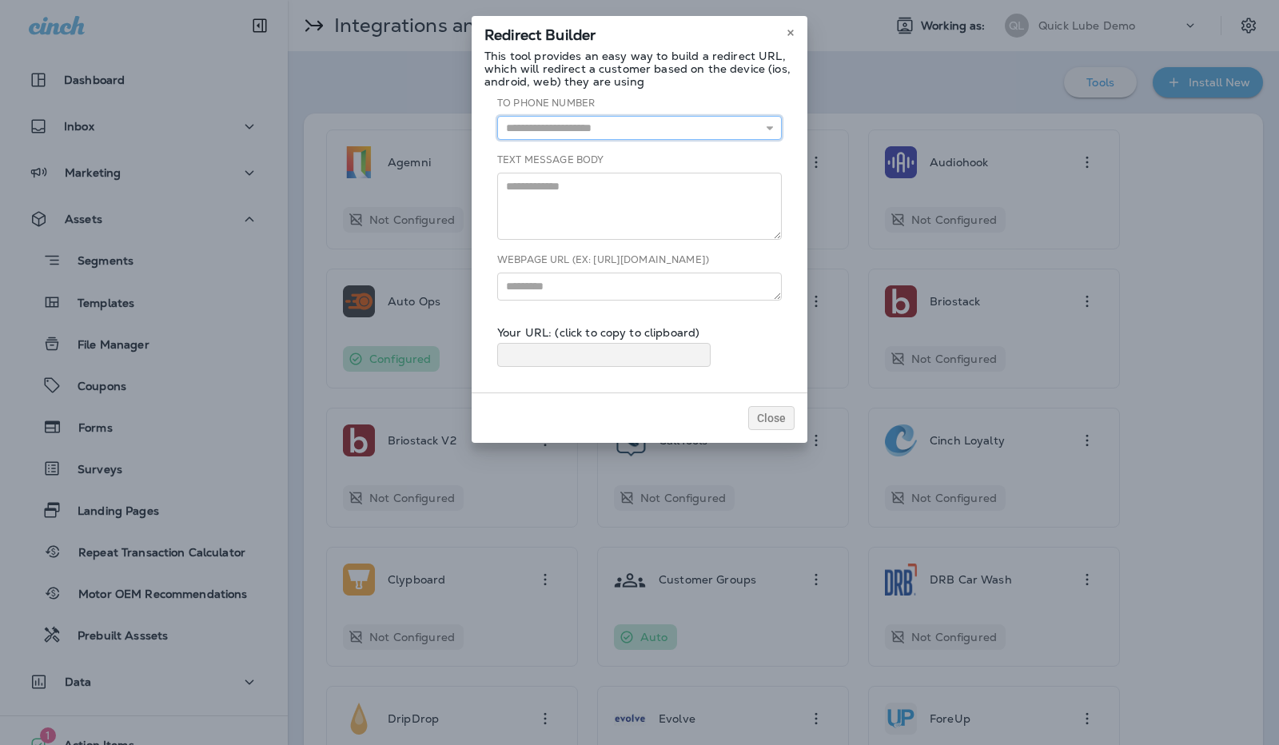
click at [651, 132] on input "text" at bounding box center [639, 128] width 285 height 24
type input "**********"
click at [626, 150] on div "**********" at bounding box center [640, 238] width 310 height 284
click at [606, 182] on textarea at bounding box center [639, 206] width 285 height 67
type textarea "****"
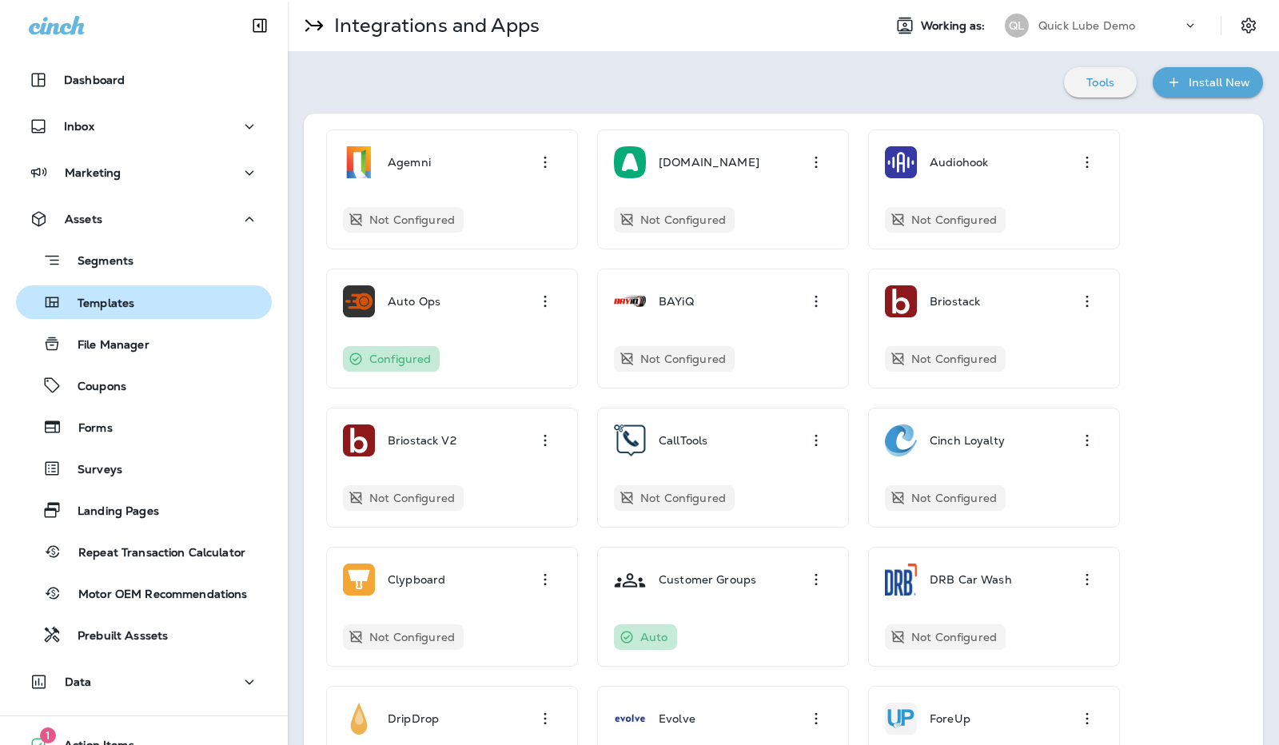
click at [126, 289] on button "Templates" at bounding box center [144, 302] width 256 height 34
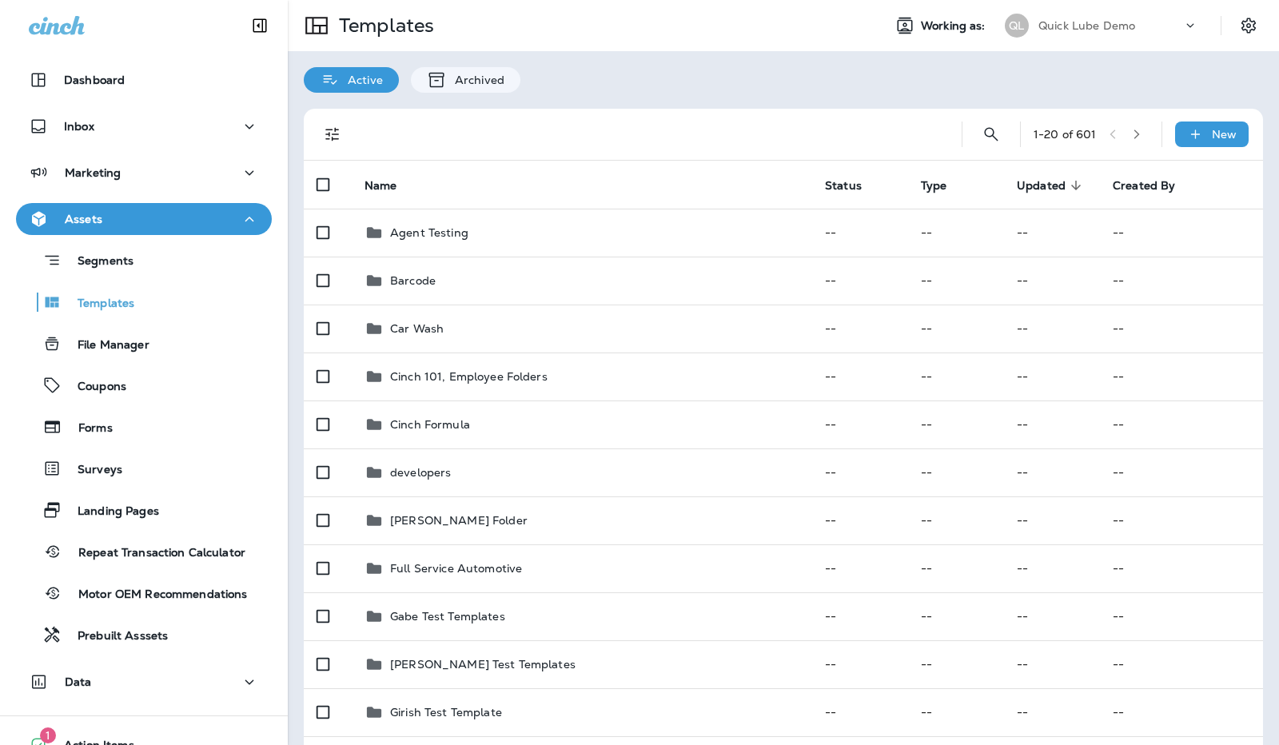
click at [934, 175] on th "Type" at bounding box center [956, 185] width 96 height 48
click at [927, 182] on span "Type" at bounding box center [934, 186] width 26 height 14
click at [924, 181] on span "Type" at bounding box center [934, 186] width 26 height 14
click at [921, 185] on span "Type" at bounding box center [934, 186] width 26 height 14
click at [1128, 126] on button "button" at bounding box center [1137, 134] width 24 height 24
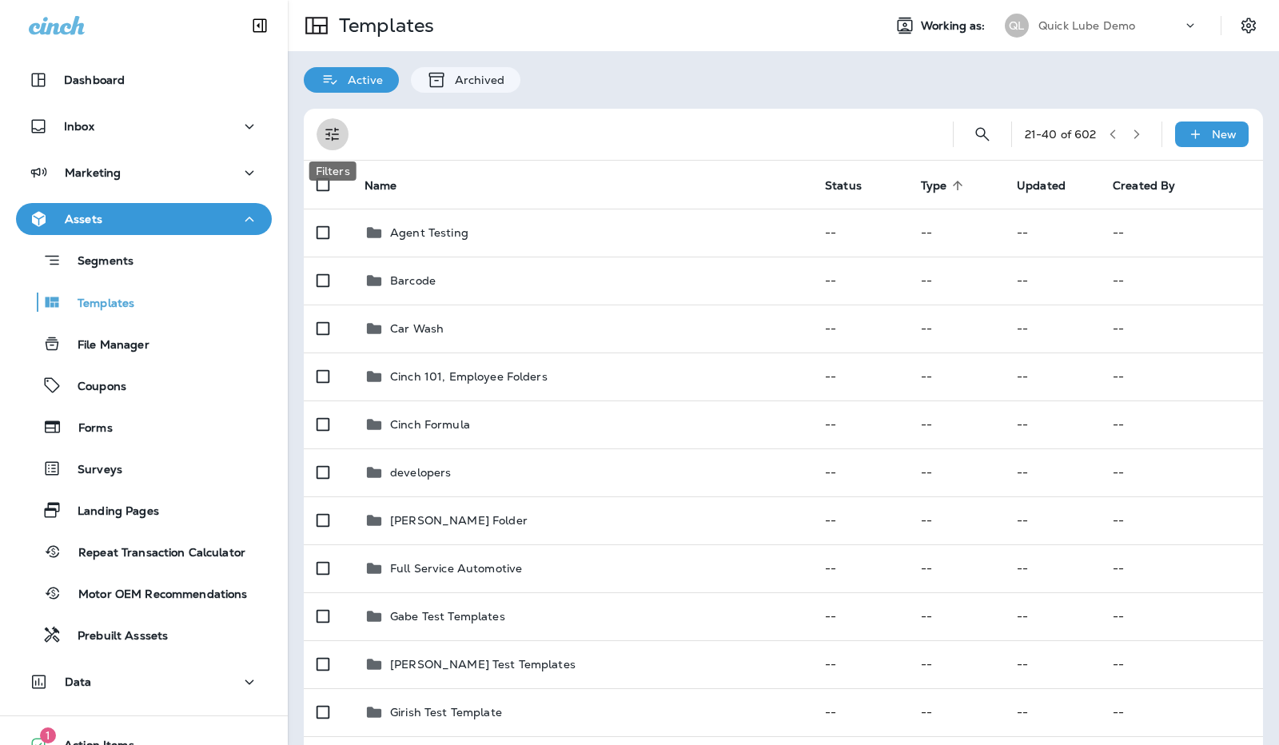
click at [334, 128] on icon "Filters" at bounding box center [332, 135] width 14 height 14
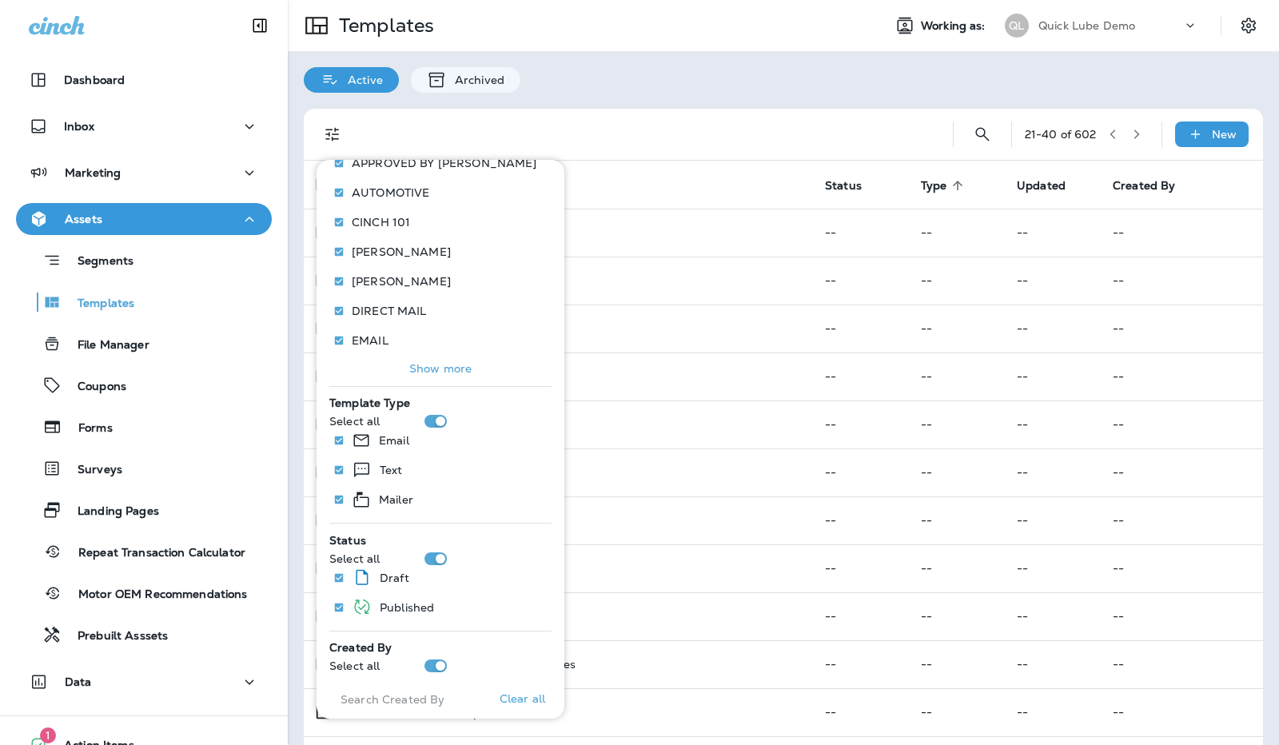
scroll to position [216, 0]
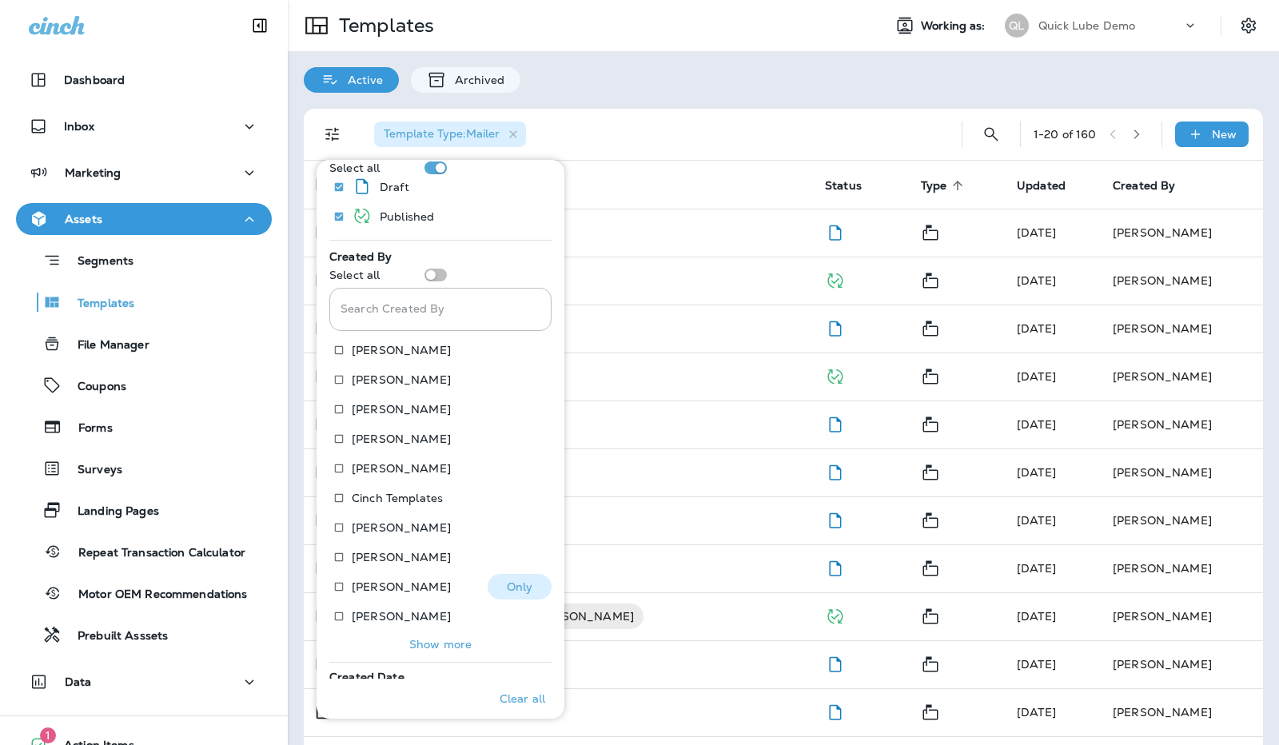
scroll to position [629, 0]
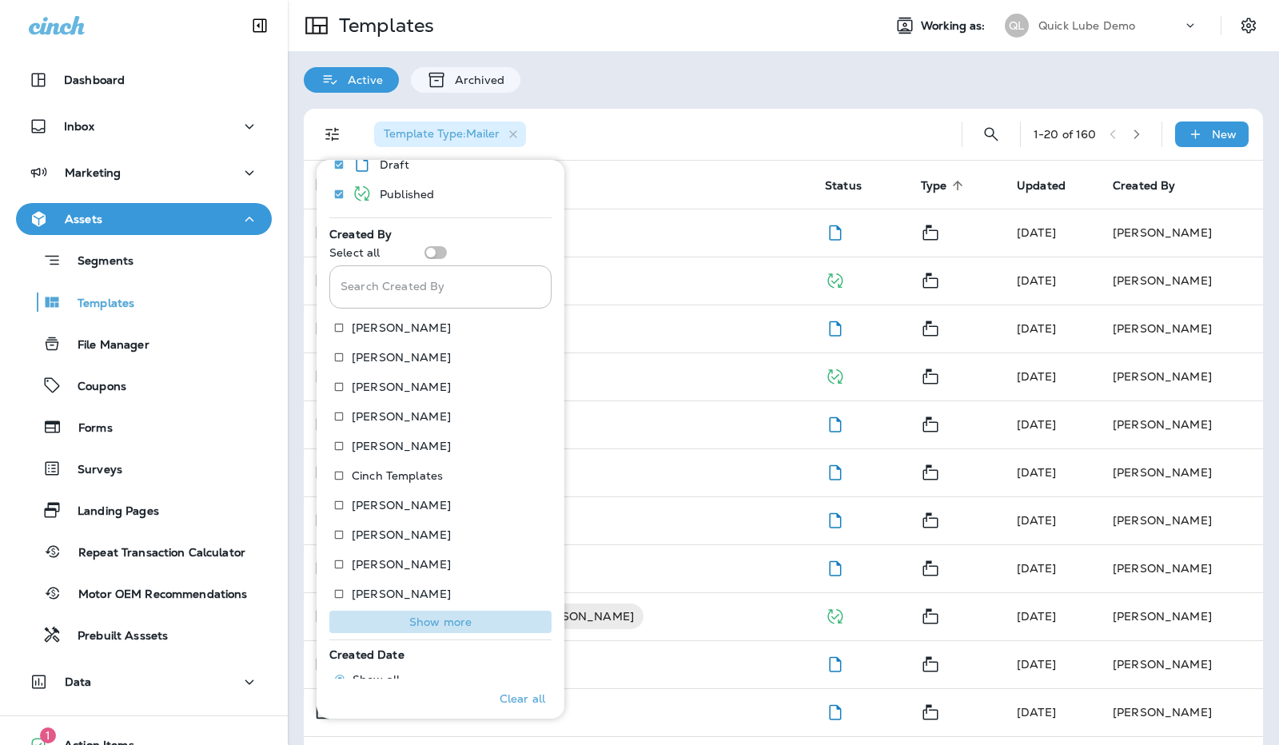
click at [443, 617] on p "Show more" at bounding box center [440, 622] width 62 height 13
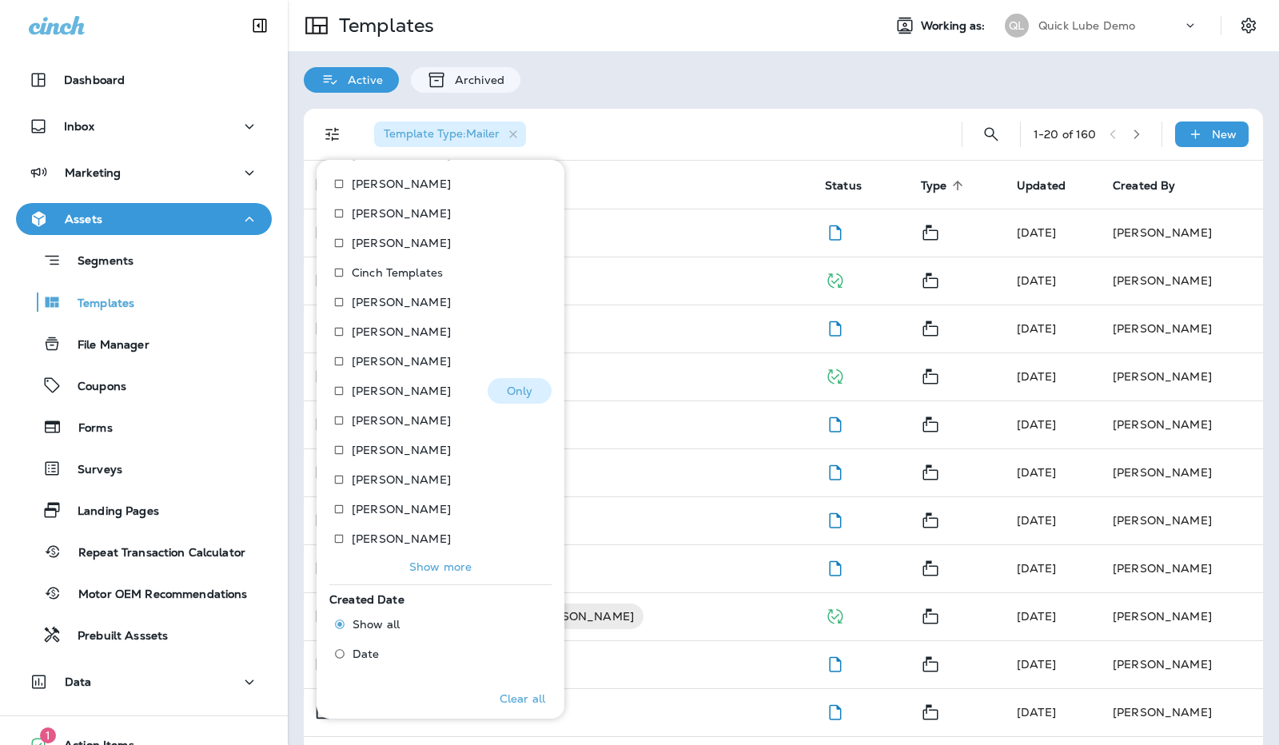
scroll to position [833, 0]
click at [435, 552] on div "[PERSON_NAME] Only" at bounding box center [440, 540] width 222 height 30
click at [435, 561] on p "Show more" at bounding box center [440, 565] width 62 height 13
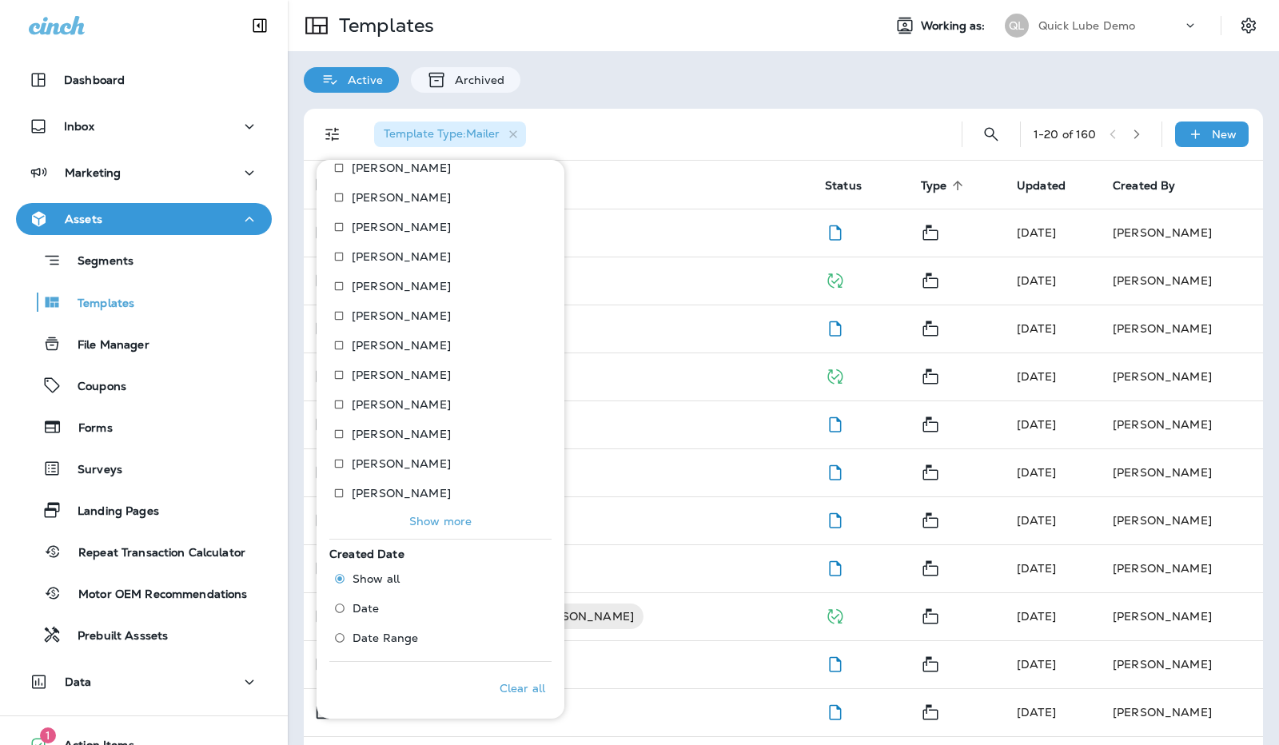
click at [437, 522] on p "Show more" at bounding box center [440, 521] width 62 height 13
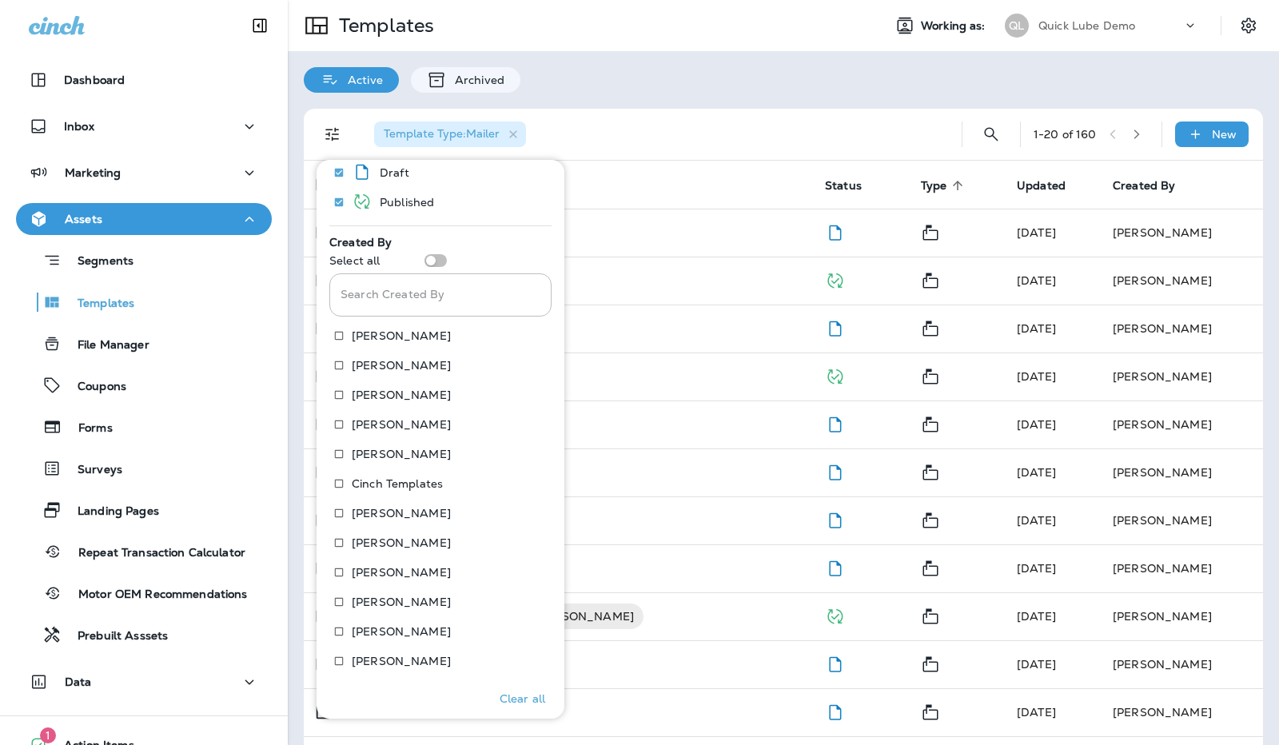
scroll to position [610, 0]
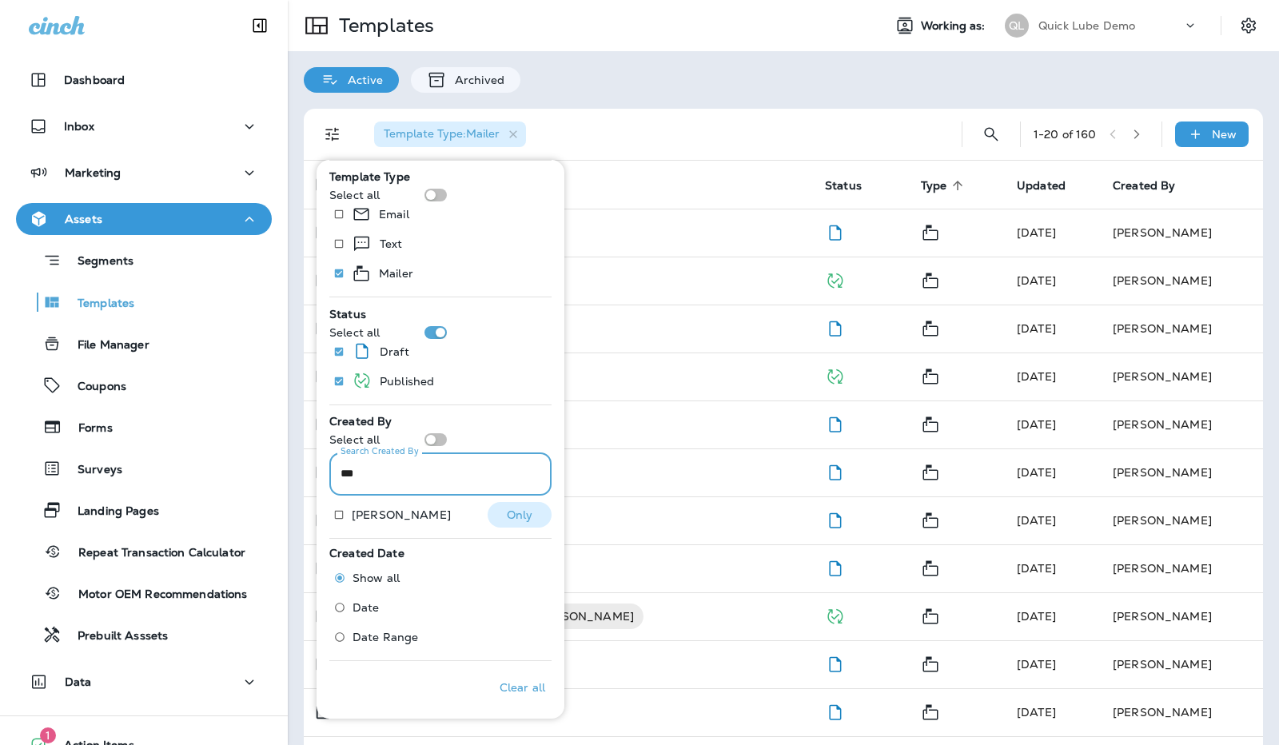
type input "***"
click at [377, 517] on p "[PERSON_NAME]" at bounding box center [401, 515] width 99 height 13
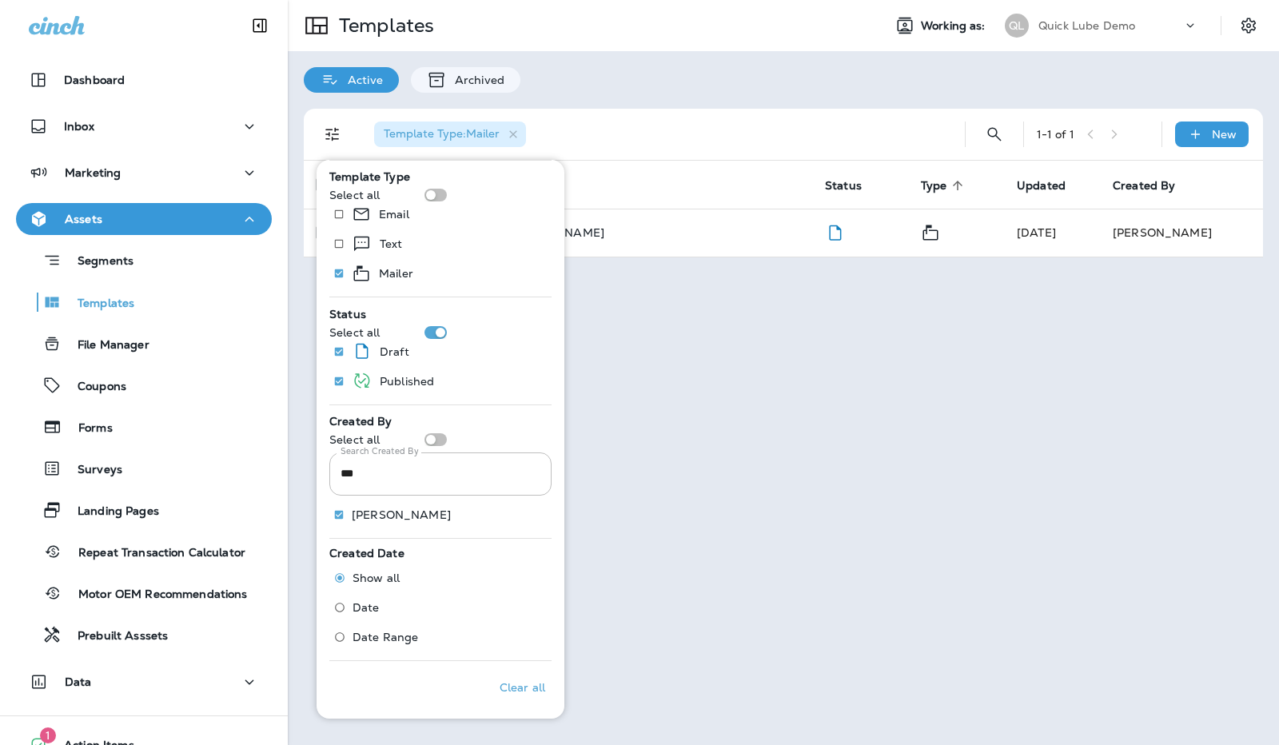
click at [683, 428] on div "Templates Working as: QL Quick Lube Demo Active Archived Template Type : Mailer…" at bounding box center [784, 372] width 992 height 745
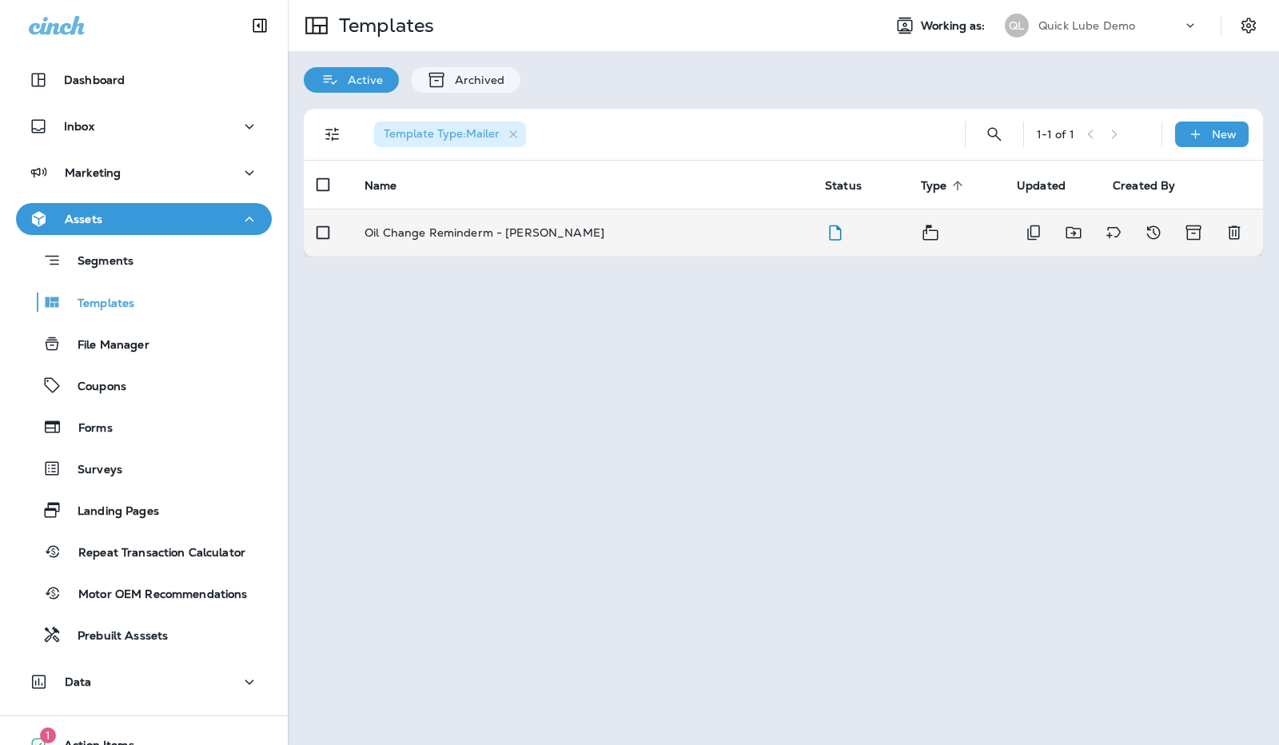
click at [517, 230] on p "Oil Change Reminderm - [PERSON_NAME]" at bounding box center [485, 232] width 240 height 13
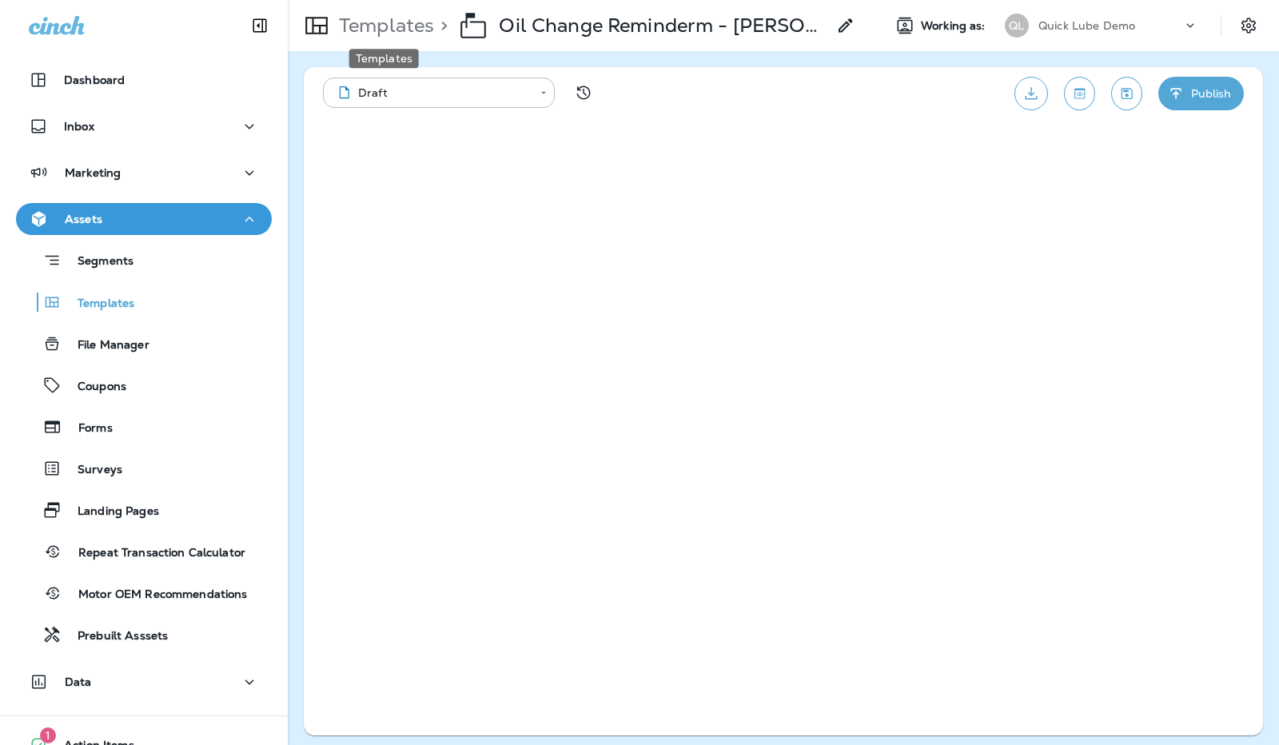
click at [372, 28] on p "Templates" at bounding box center [384, 26] width 102 height 24
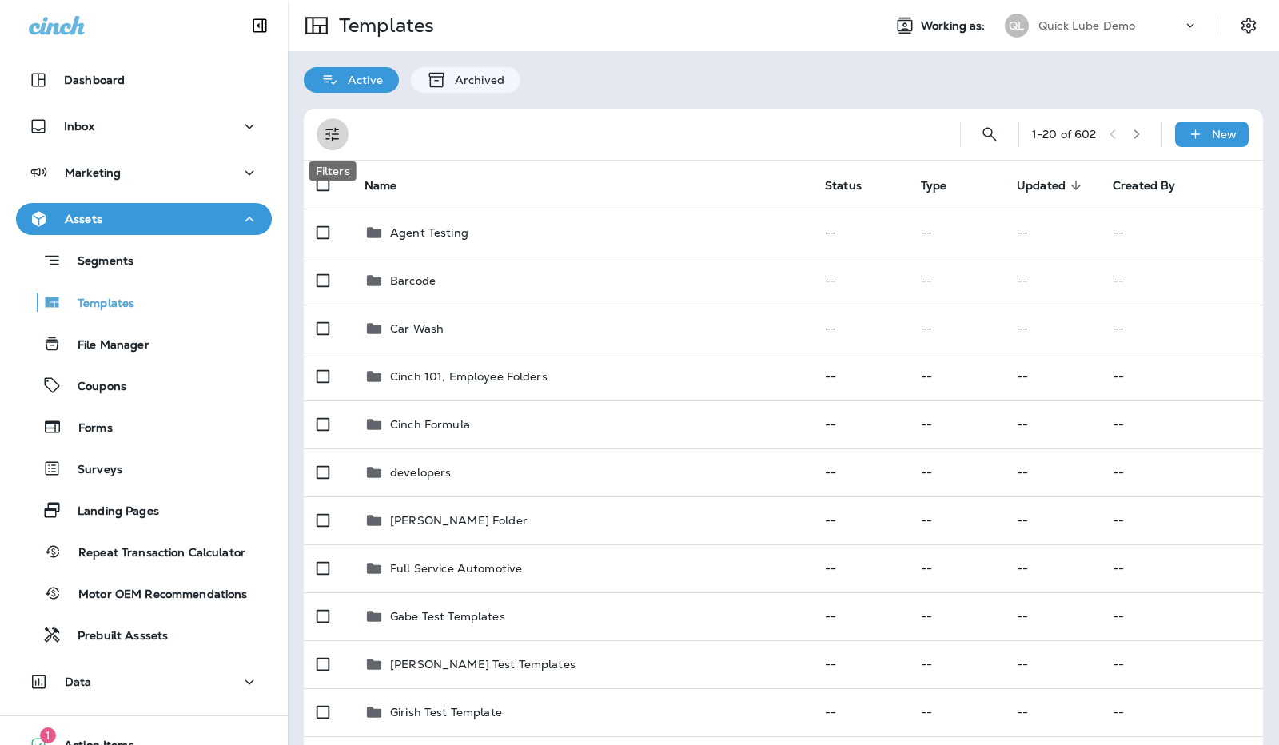
click at [337, 134] on icon "Filters" at bounding box center [332, 135] width 14 height 14
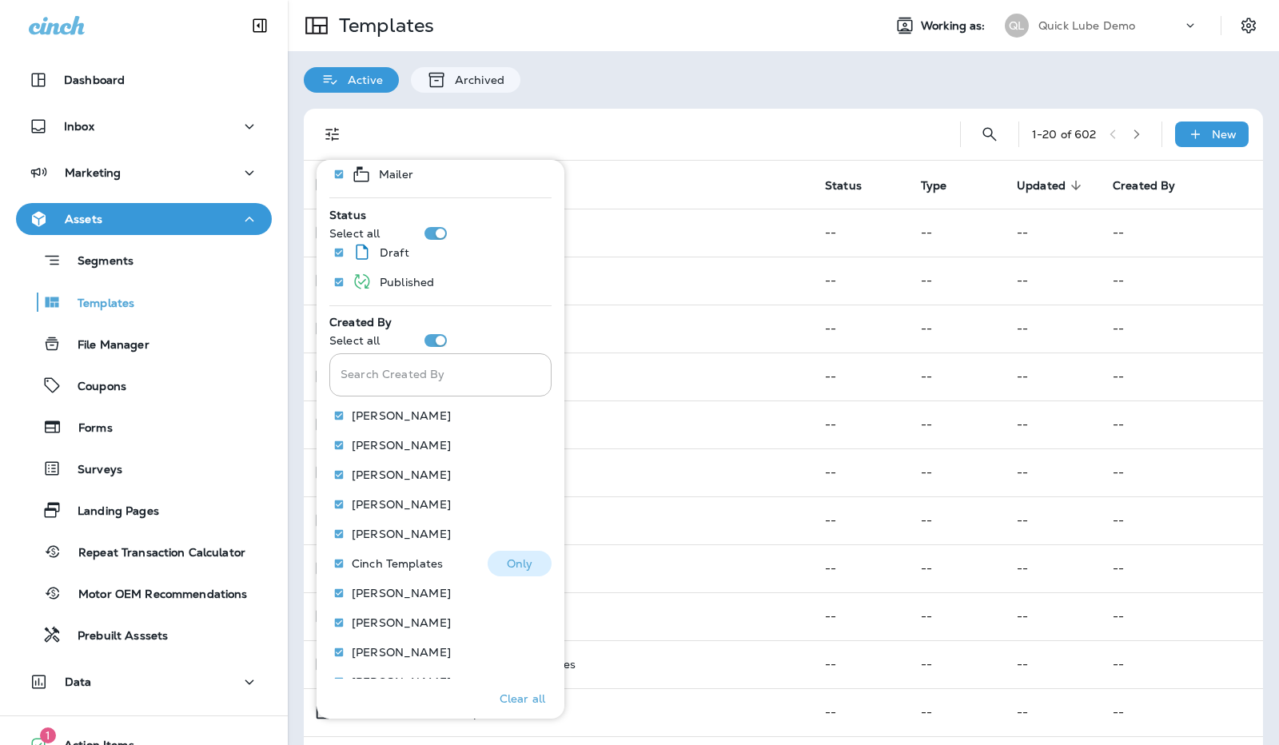
scroll to position [536, 0]
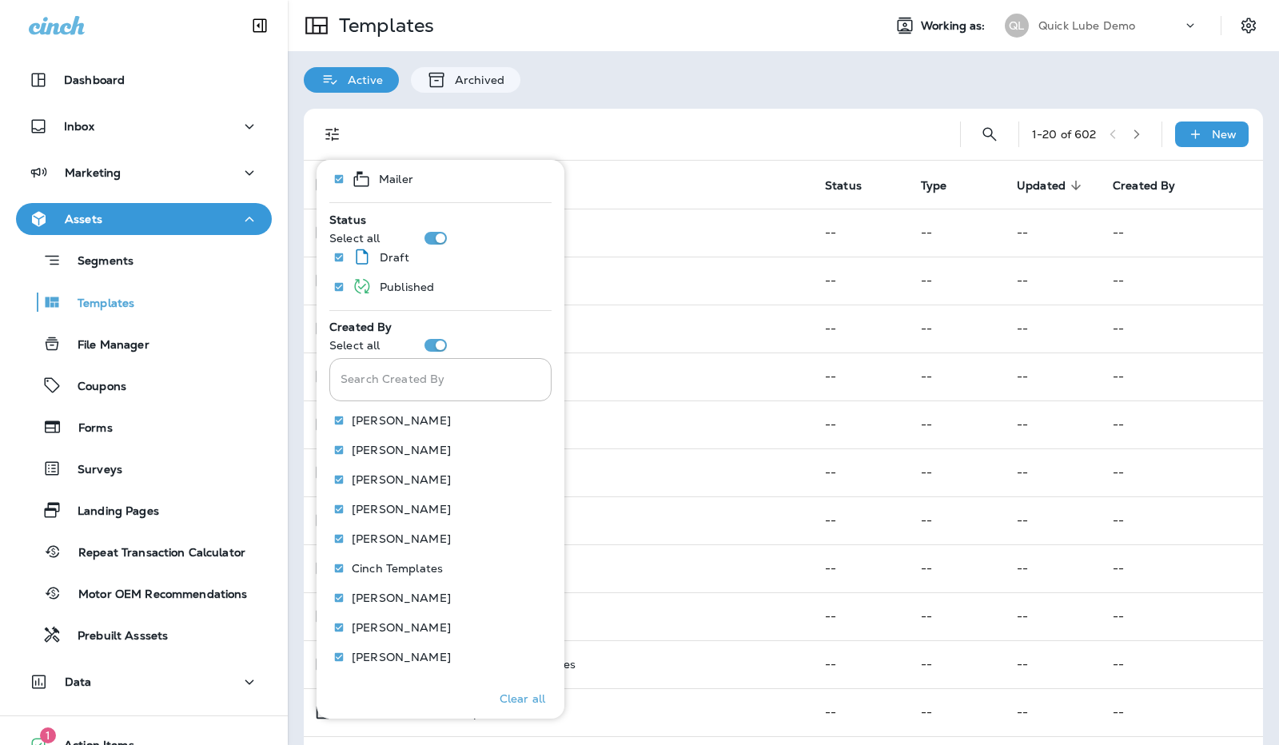
drag, startPoint x: 421, startPoint y: 380, endPoint x: 390, endPoint y: 142, distance: 240.2
click at [390, 142] on div at bounding box center [647, 134] width 573 height 51
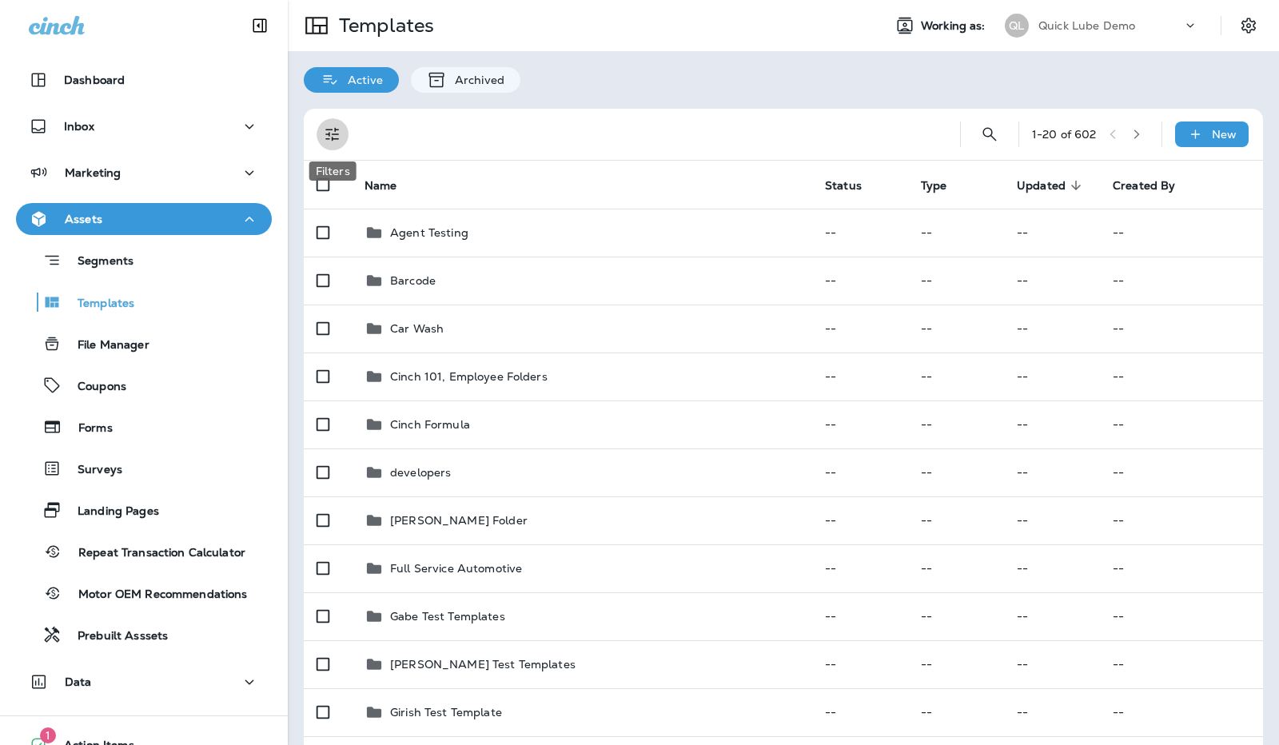
click at [337, 134] on icon "Filters" at bounding box center [332, 134] width 19 height 19
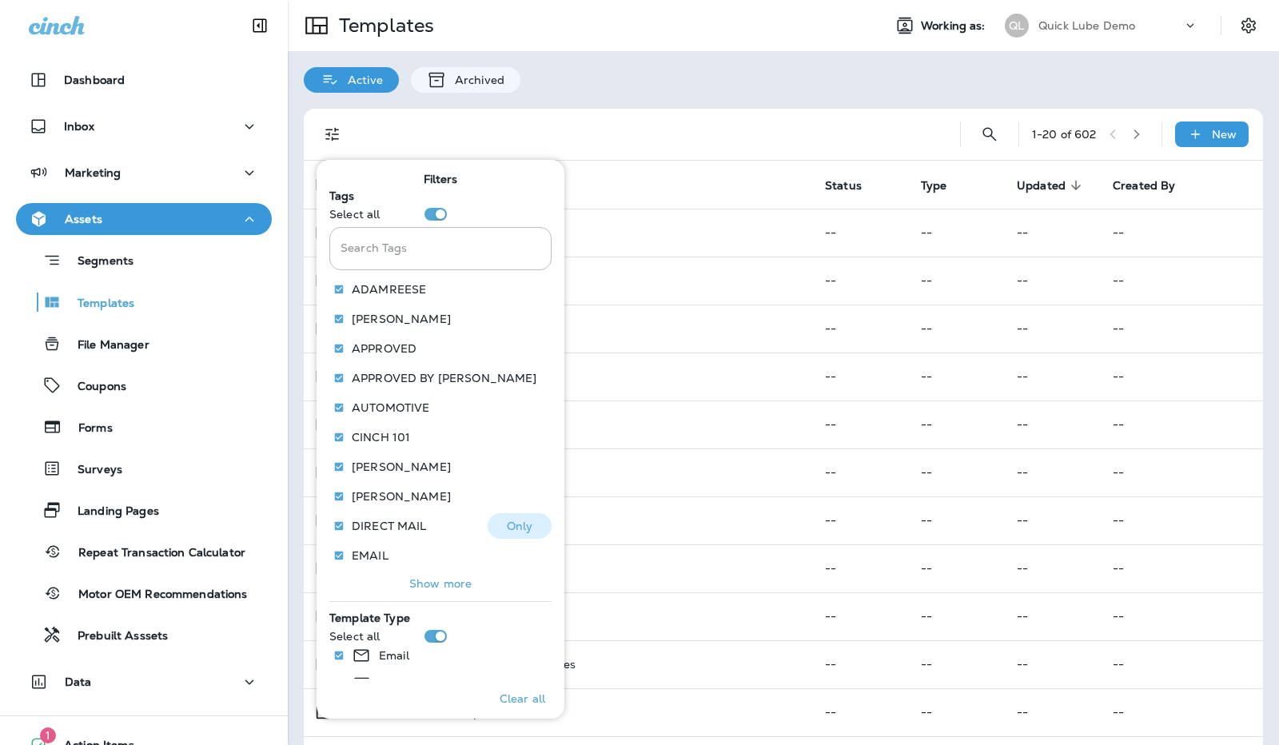
click at [381, 520] on p "DIRECT MAIL" at bounding box center [389, 526] width 75 height 13
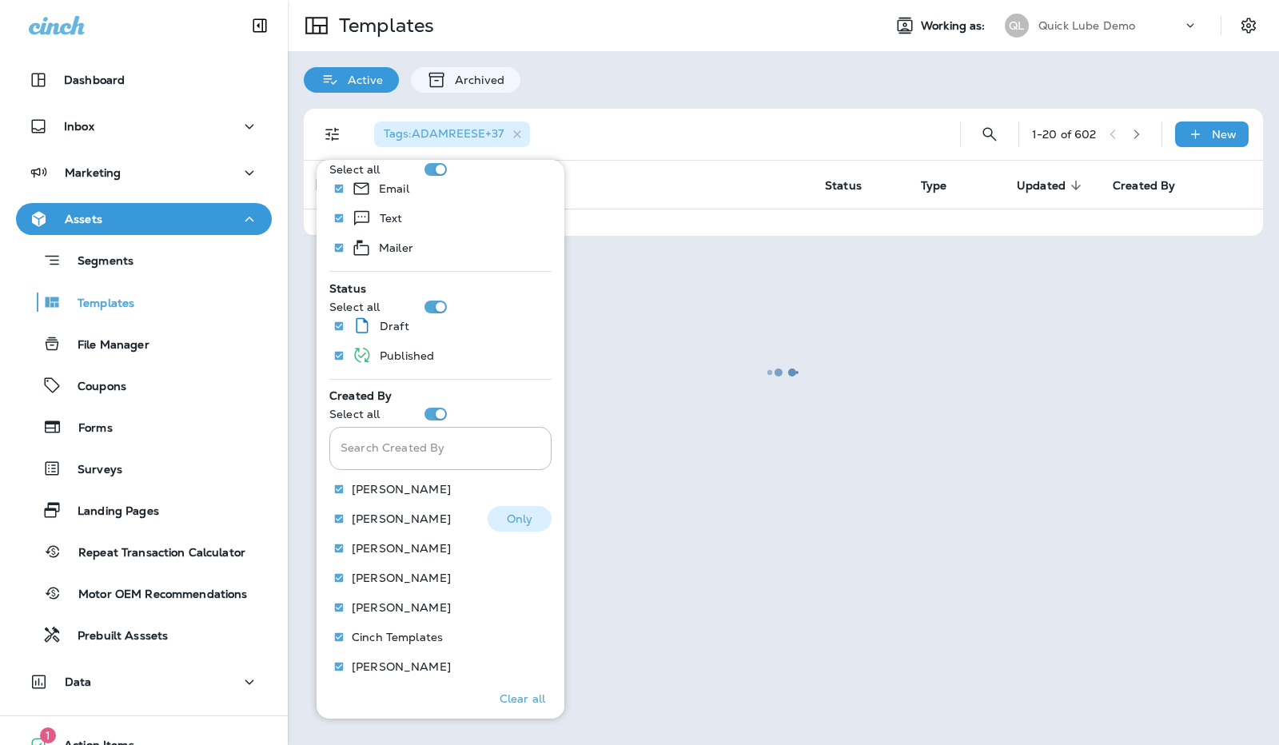
scroll to position [466, 0]
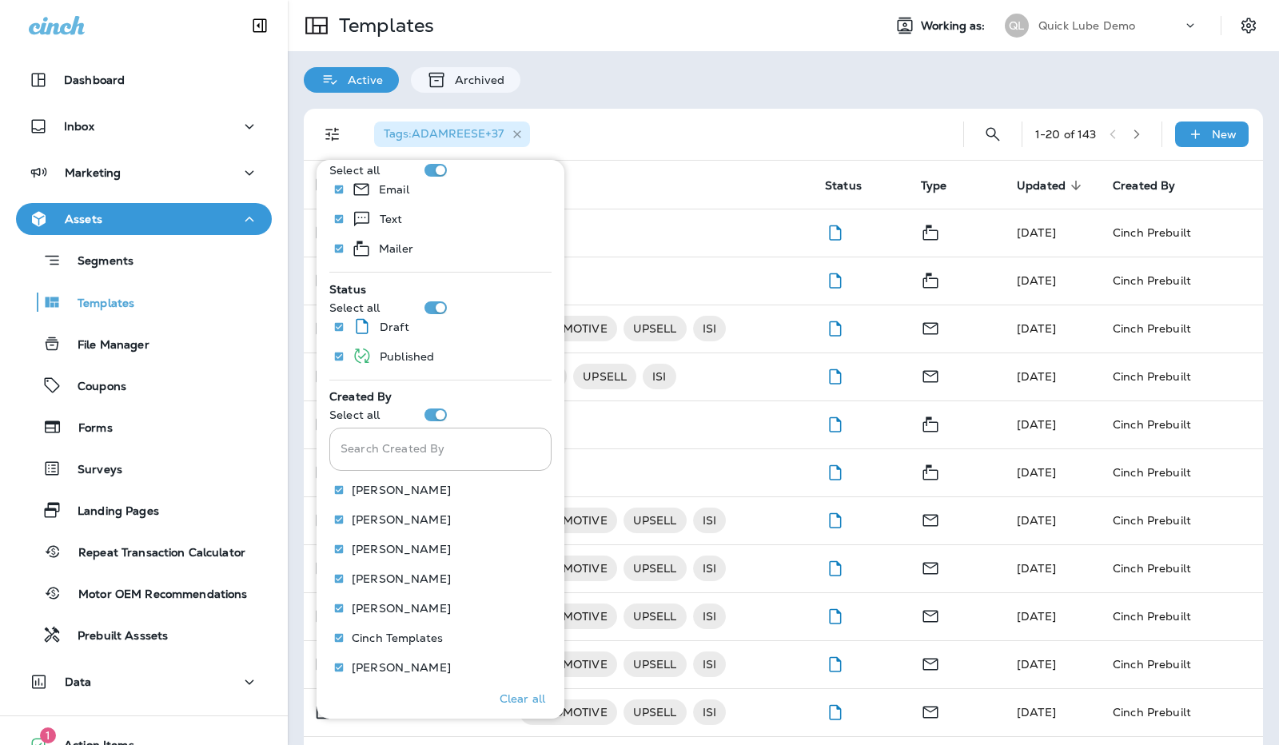
click at [518, 131] on icon "button" at bounding box center [518, 135] width 14 height 14
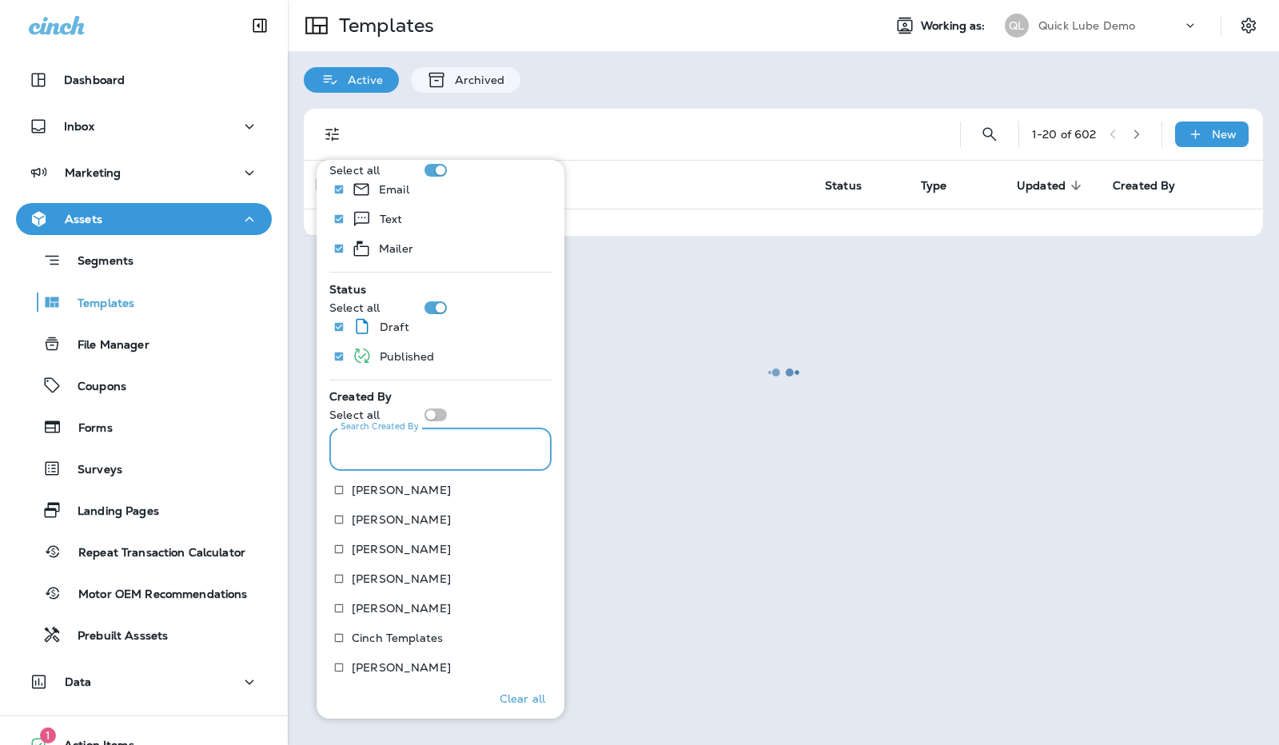
click at [425, 439] on input "Search Tags" at bounding box center [440, 449] width 222 height 42
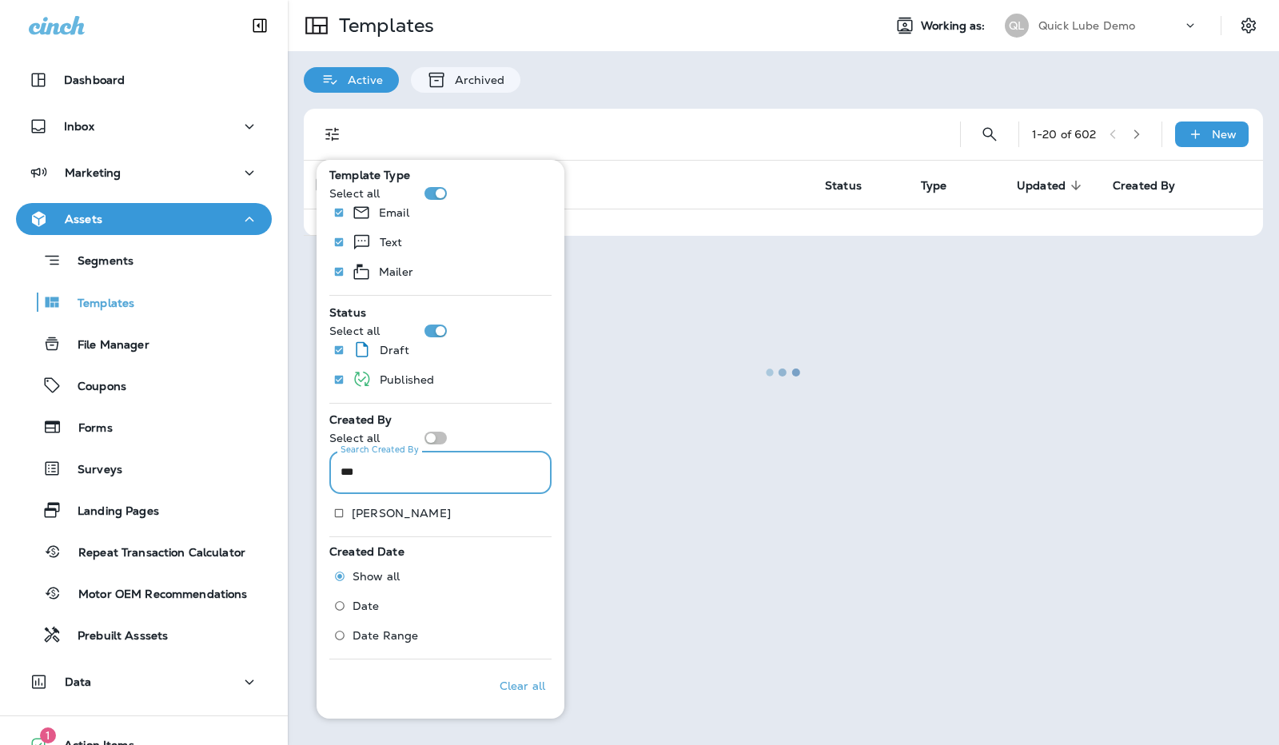
scroll to position [441, 0]
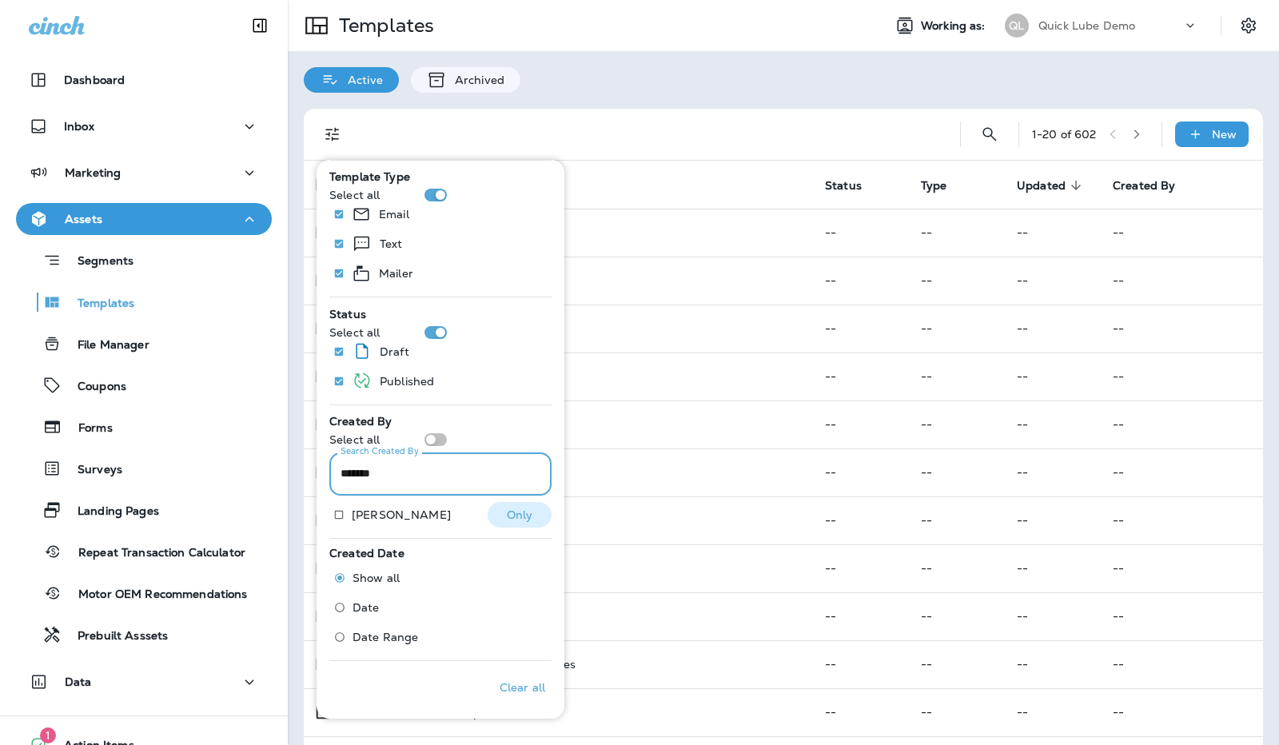
type input "*******"
click at [516, 516] on p "Only" at bounding box center [520, 515] width 26 height 13
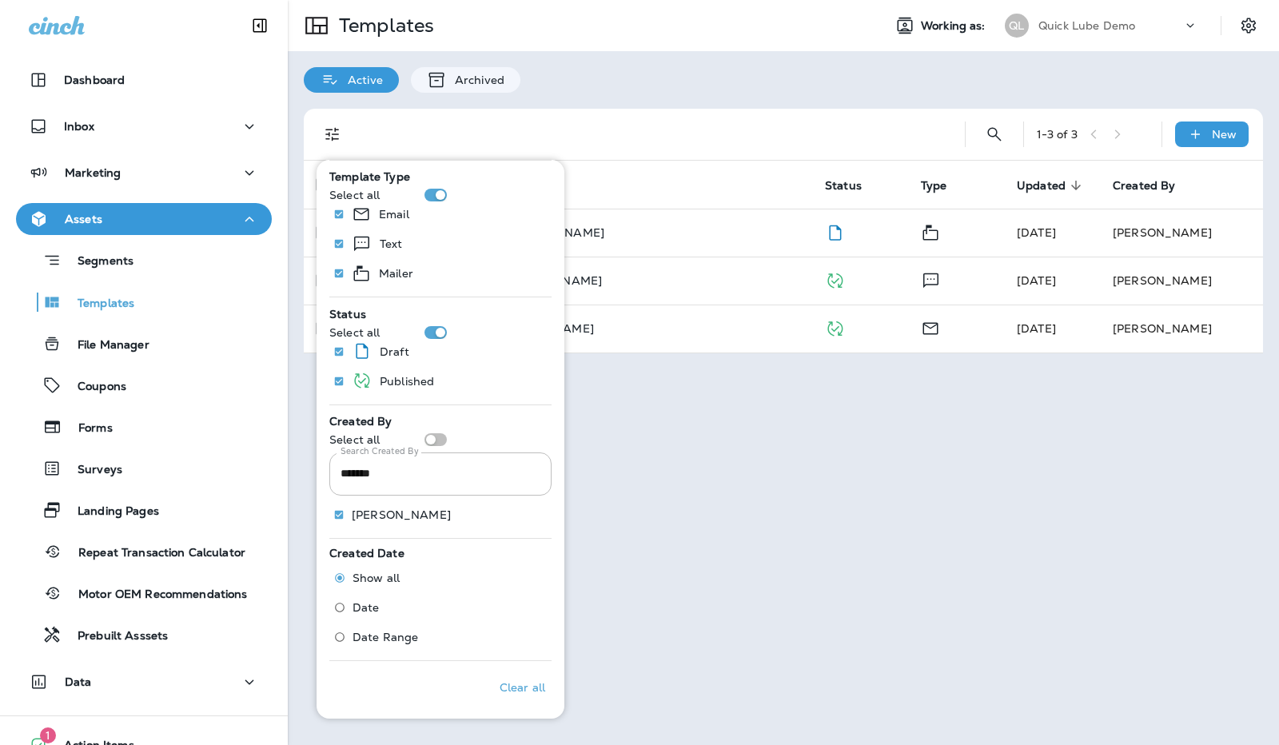
click at [868, 62] on div "Active Archived" at bounding box center [784, 72] width 992 height 42
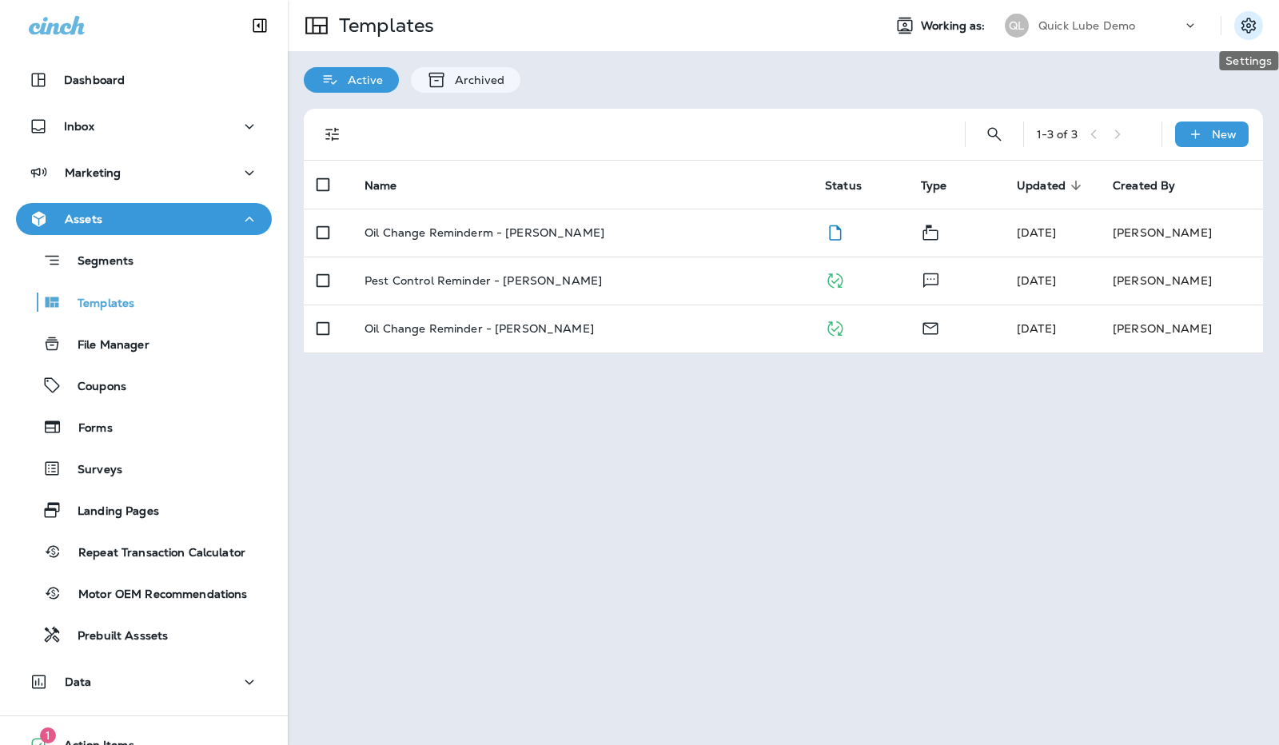
click at [1257, 22] on icon "Settings" at bounding box center [1248, 25] width 19 height 19
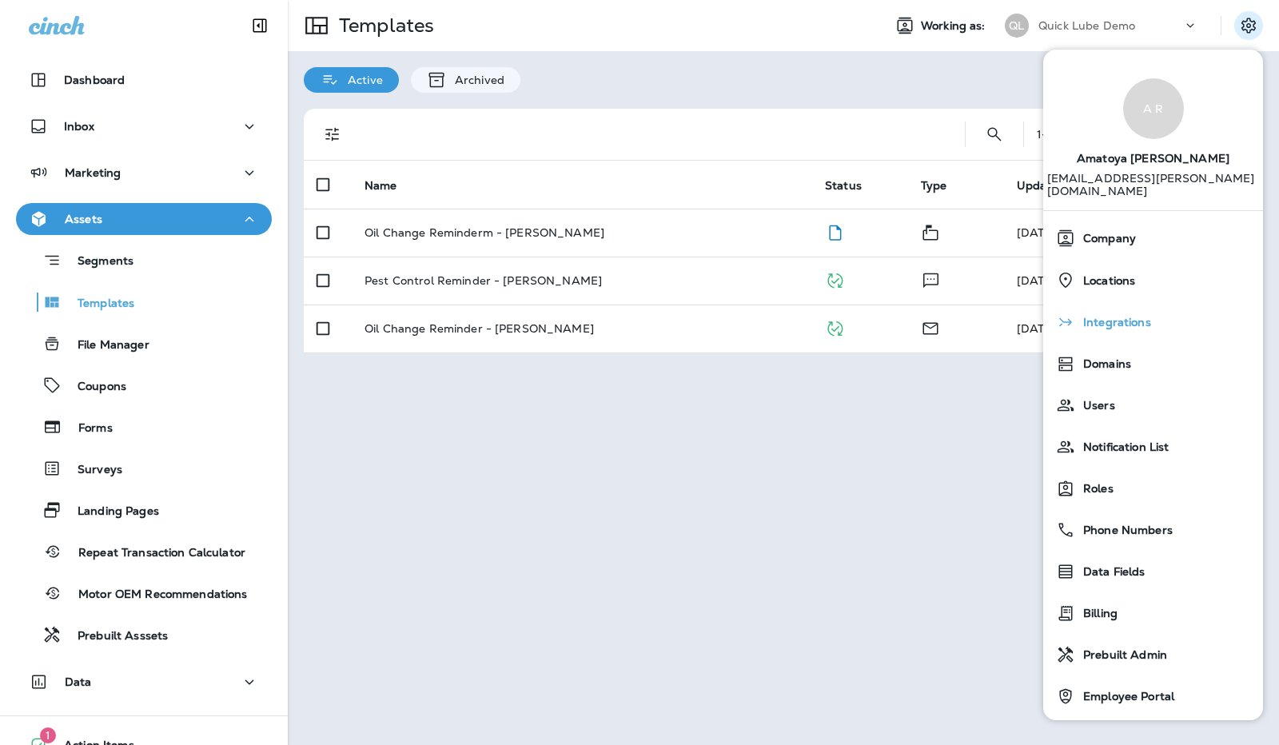
click at [1112, 316] on span "Integrations" at bounding box center [1114, 323] width 76 height 14
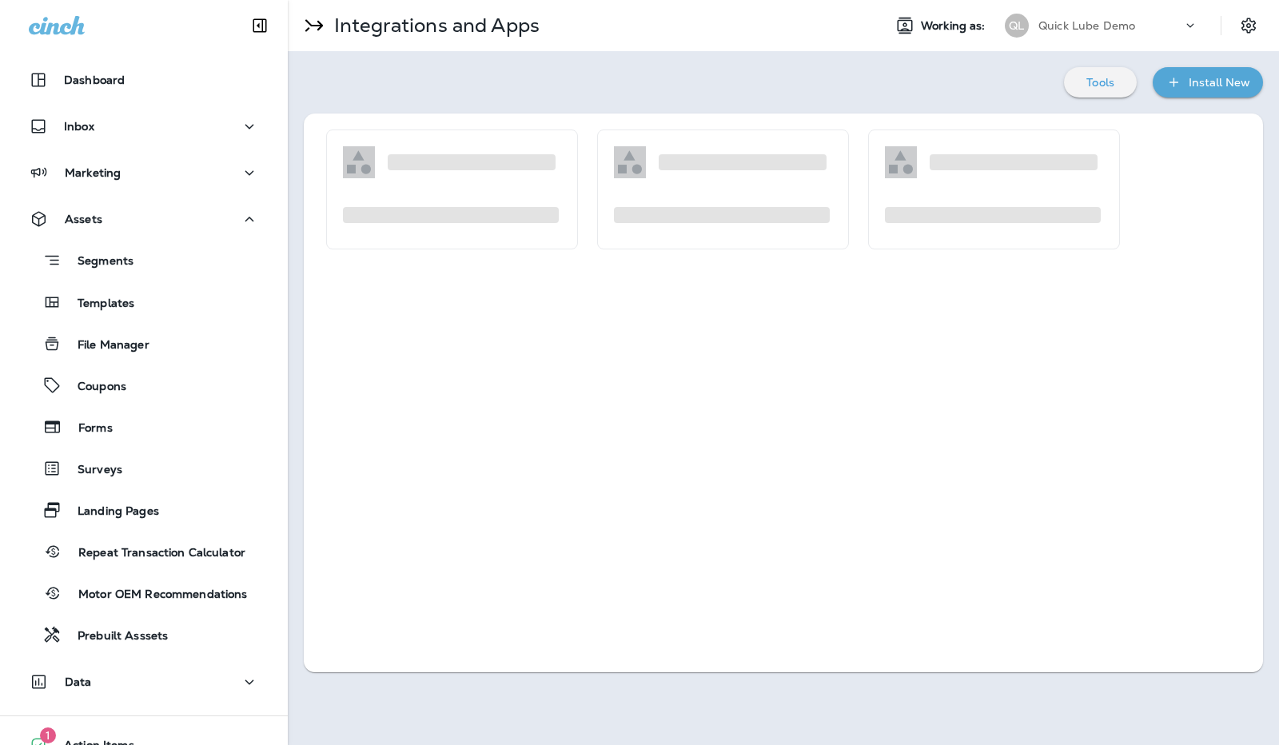
click at [1100, 91] on div "Tools" at bounding box center [1100, 82] width 47 height 21
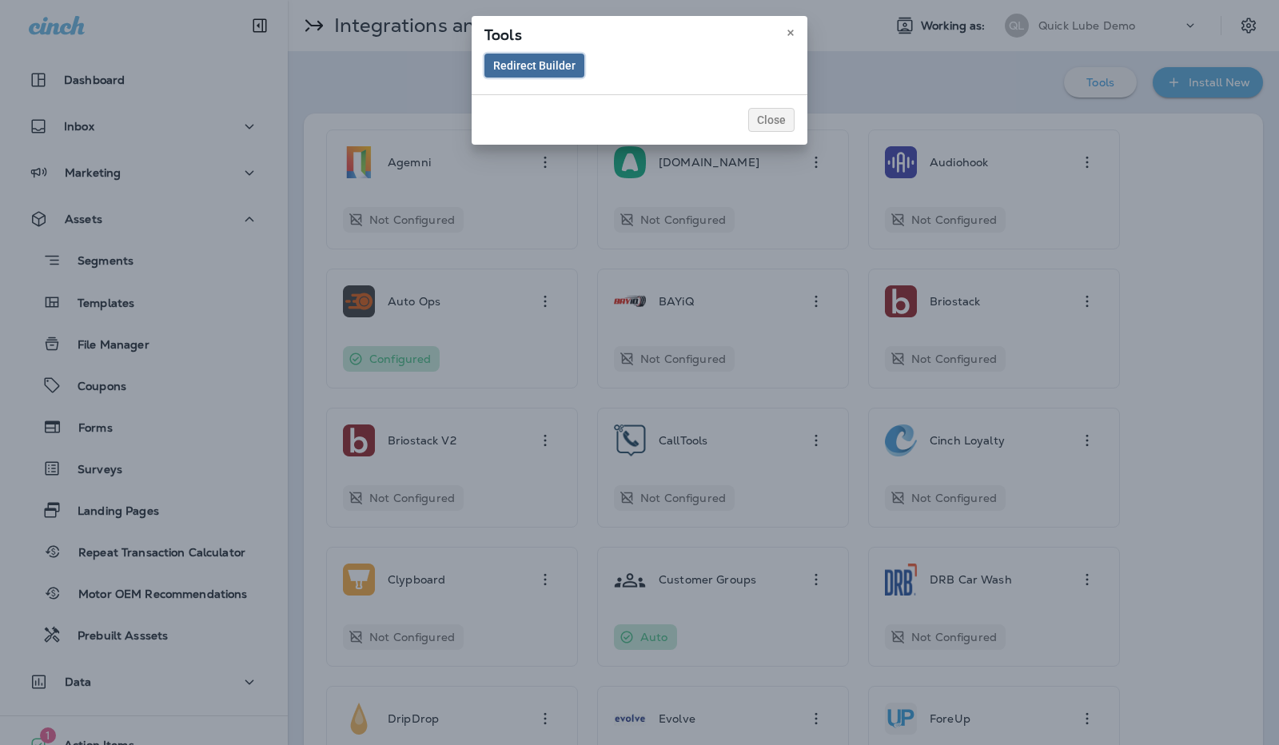
click at [543, 67] on span "Redirect Builder" at bounding box center [534, 65] width 82 height 11
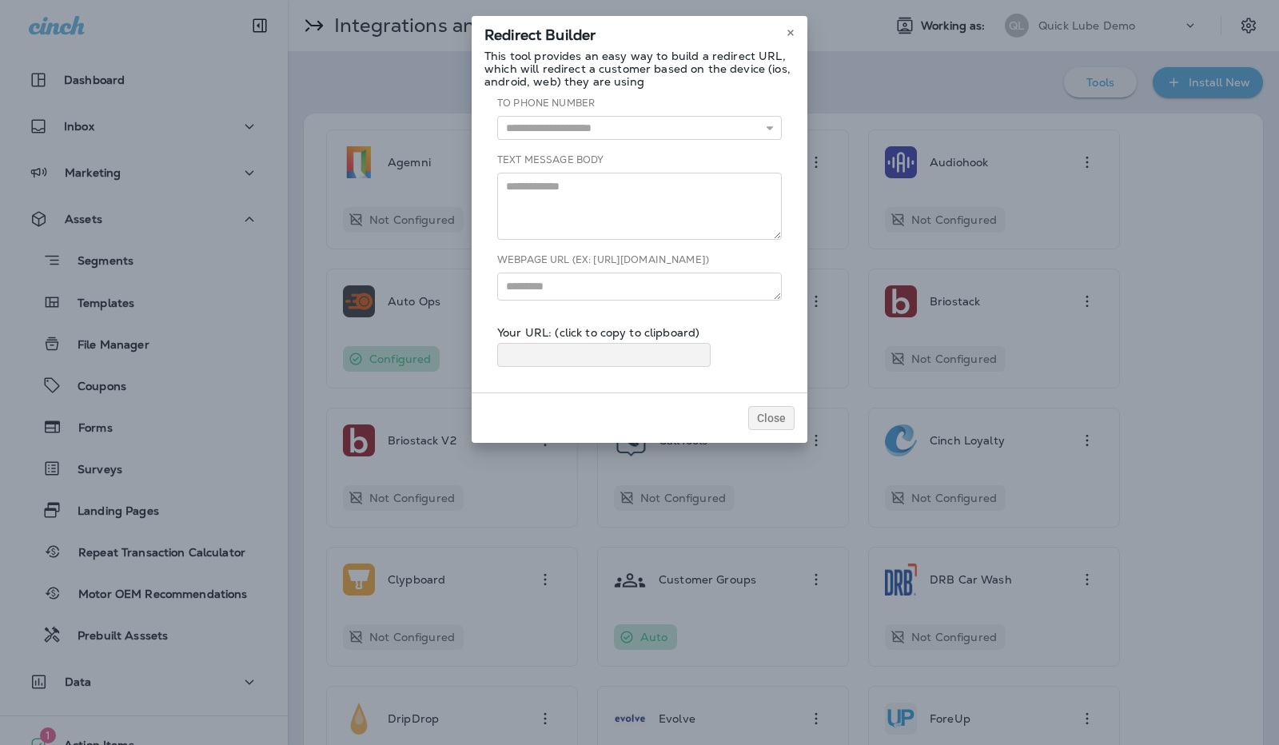
click at [587, 148] on div "To Phone Number Main Texting [PHONE_NUMBER] Loyalty Customer Communication Numb…" at bounding box center [640, 238] width 310 height 284
click at [598, 137] on input "text" at bounding box center [639, 128] width 285 height 24
type input "**********"
click at [581, 154] on div "**********" at bounding box center [640, 238] width 310 height 284
click at [569, 175] on textarea at bounding box center [639, 206] width 285 height 67
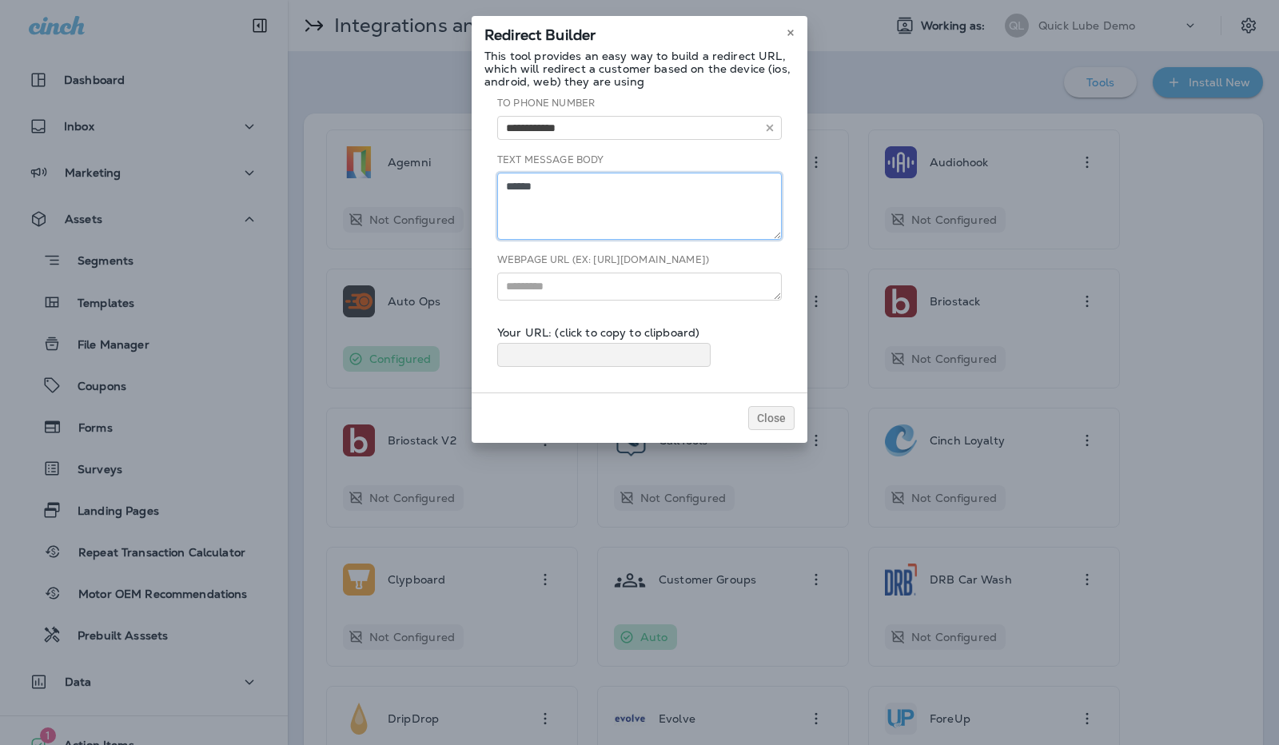
type textarea "******"
click at [559, 281] on textarea at bounding box center [639, 287] width 285 height 28
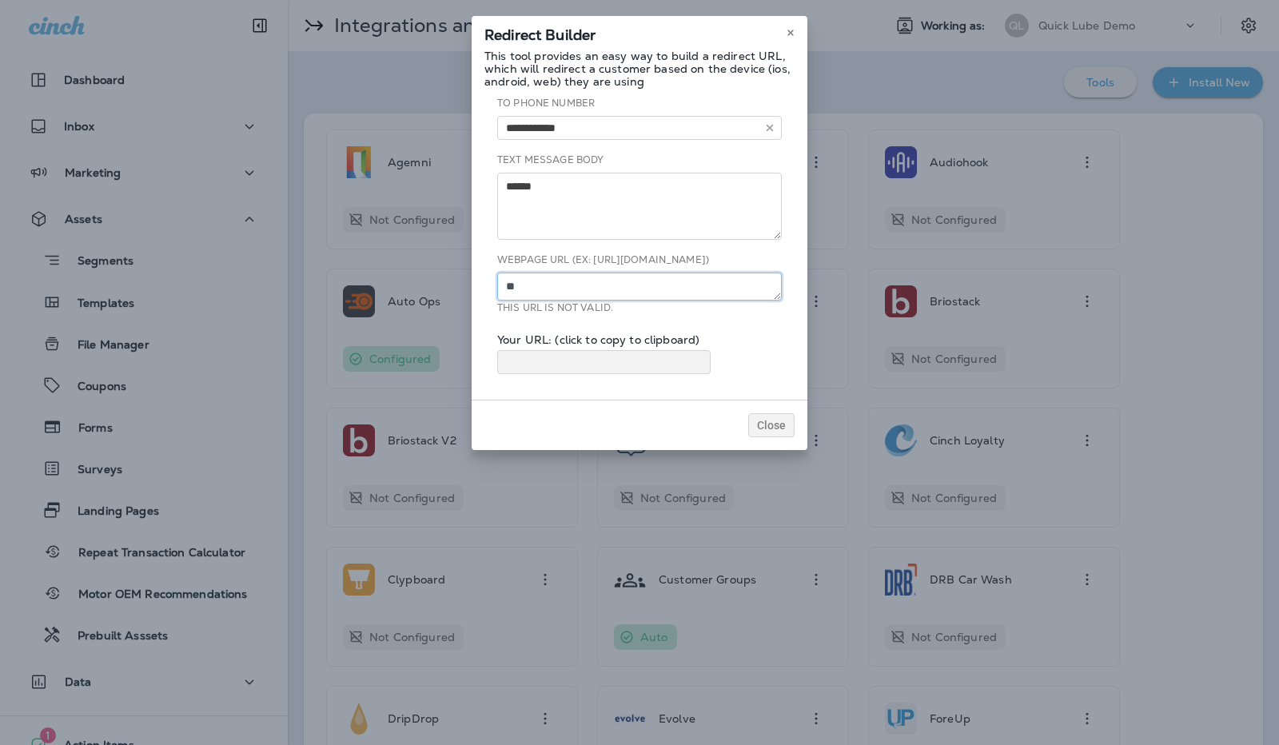
type textarea "*"
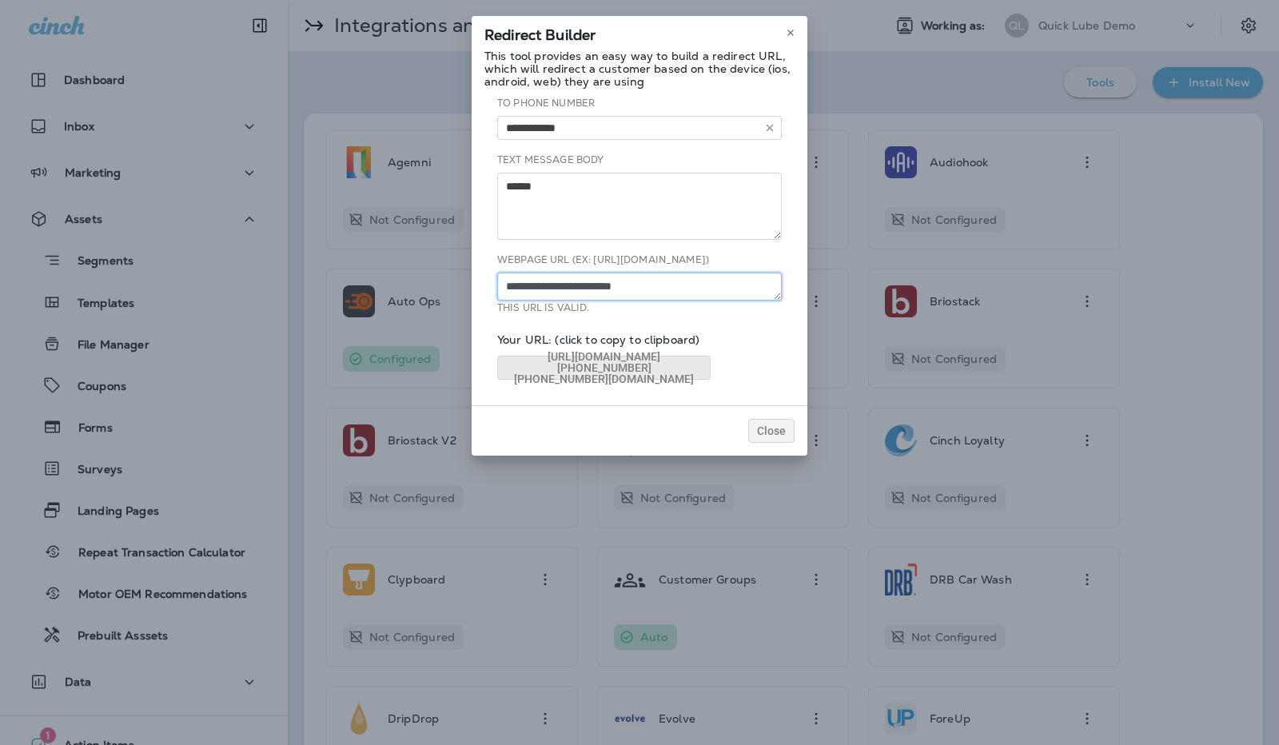
type textarea "**********"
click at [617, 361] on div "[URL][DOMAIN_NAME][PHONE_NUMBER][PHONE_NUMBER][DOMAIN_NAME]" at bounding box center [604, 368] width 180 height 34
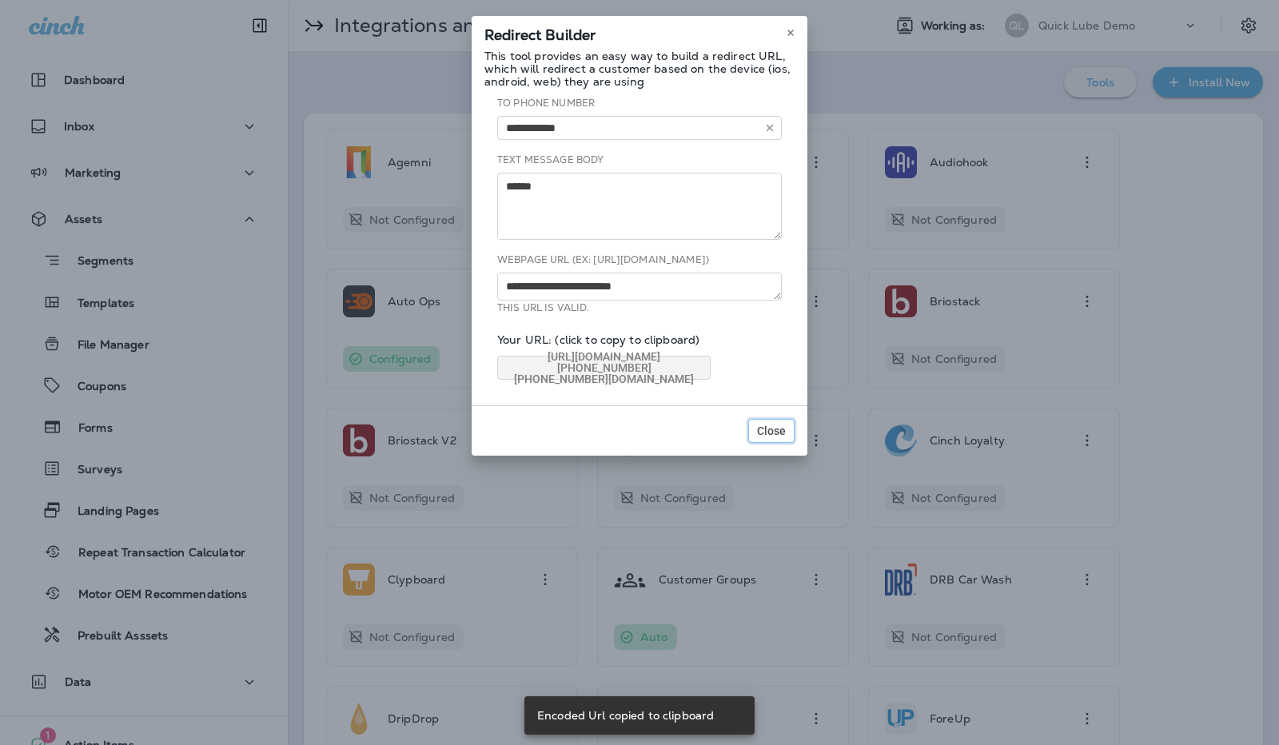
click at [755, 428] on button "Close" at bounding box center [771, 431] width 46 height 24
